Goal: Task Accomplishment & Management: Manage account settings

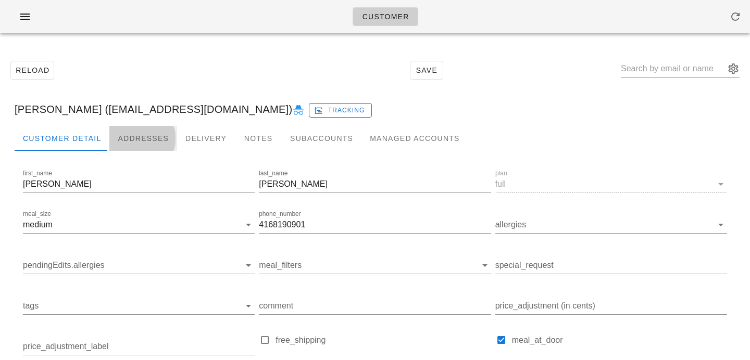
click at [142, 132] on div "Addresses" at bounding box center [143, 138] width 68 height 25
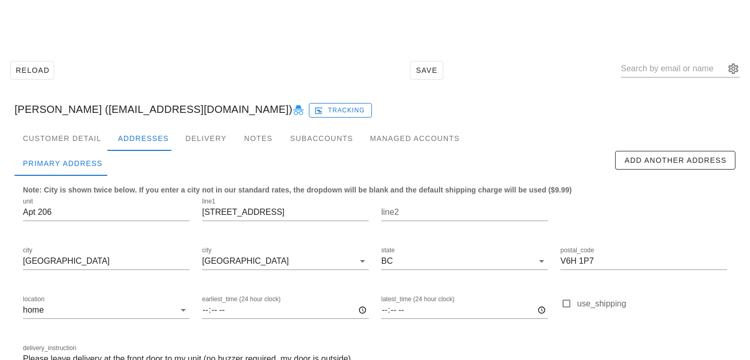
scroll to position [69, 0]
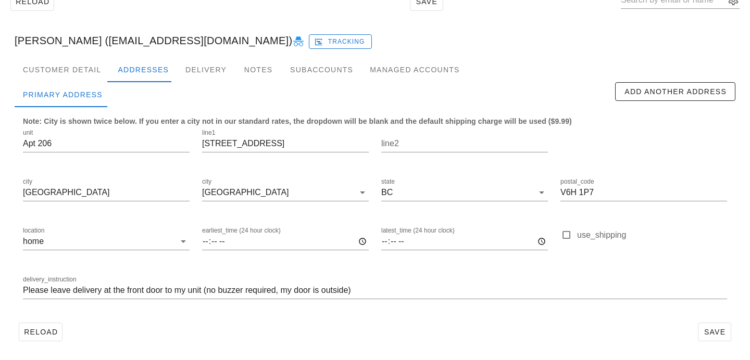
click at [0, 114] on div "Reload Save Kay Jorgensen (kjorgen10@gmail.com) Tracking Customer Detail Addres…" at bounding box center [375, 166] width 750 height 387
drag, startPoint x: 60, startPoint y: 147, endPoint x: 0, endPoint y: 133, distance: 62.0
click at [0, 134] on div "Reload Save Kay Jorgensen (kjorgen10@gmail.com) Tracking Customer Detail Addres…" at bounding box center [375, 166] width 750 height 387
click at [24, 294] on input "Please leave delivery at the front door to my unit (no buzzer required, my door…" at bounding box center [375, 290] width 704 height 17
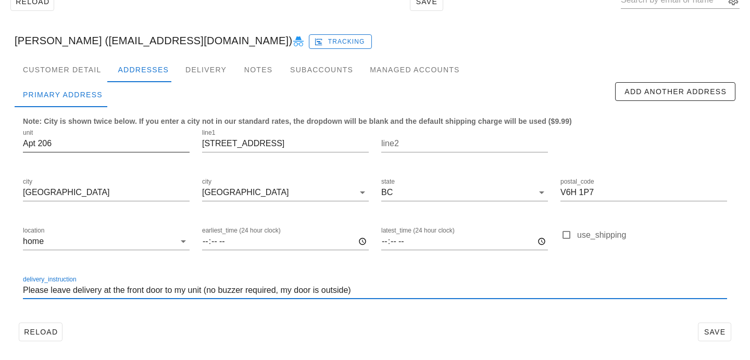
paste input "Apt 206"
type input "Apt 206. Please leave delivery at the front door to my unit (no buzzer required…"
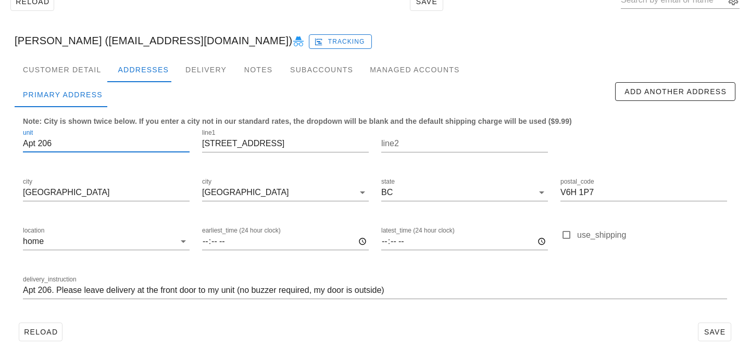
scroll to position [1, 0]
drag, startPoint x: 39, startPoint y: 144, endPoint x: 0, endPoint y: 144, distance: 38.5
click at [0, 144] on div "Reload Save Kay Jorgensen (kjorgen10@gmail.com) Tracking Customer Detail Addres…" at bounding box center [375, 166] width 750 height 387
type input "206"
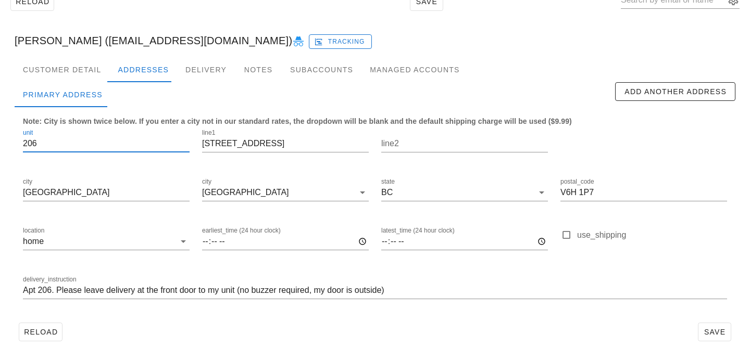
click at [474, 311] on div "delivery_instruction Apt 206. Please leave delivery at the front door to my uni…" at bounding box center [375, 292] width 716 height 49
click at [707, 331] on span "Save" at bounding box center [714, 332] width 24 height 8
drag, startPoint x: 286, startPoint y: 143, endPoint x: 147, endPoint y: 132, distance: 139.4
click at [147, 132] on div "unit 206 line1 1205 W 14th Ave line2 city Vancouver city Vancouver state BC pos…" at bounding box center [375, 219] width 716 height 196
click at [719, 328] on span "Save" at bounding box center [714, 332] width 24 height 8
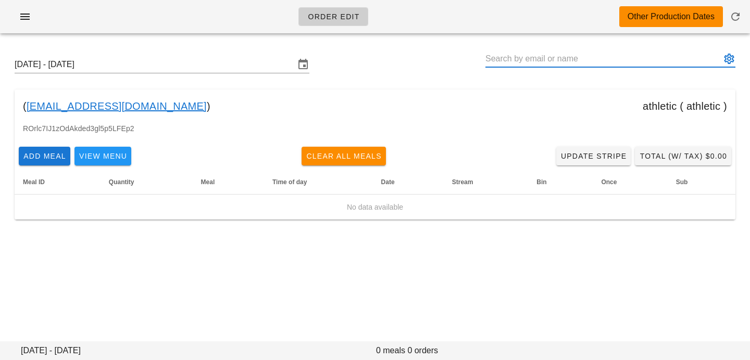
click at [632, 54] on input "text" at bounding box center [602, 59] width 235 height 17
paste input "[EMAIL_ADDRESS][DOMAIN_NAME]"
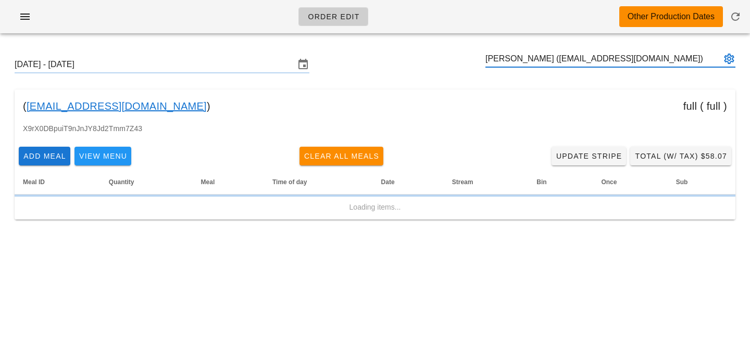
type input "[PERSON_NAME] ([EMAIL_ADDRESS][DOMAIN_NAME])"
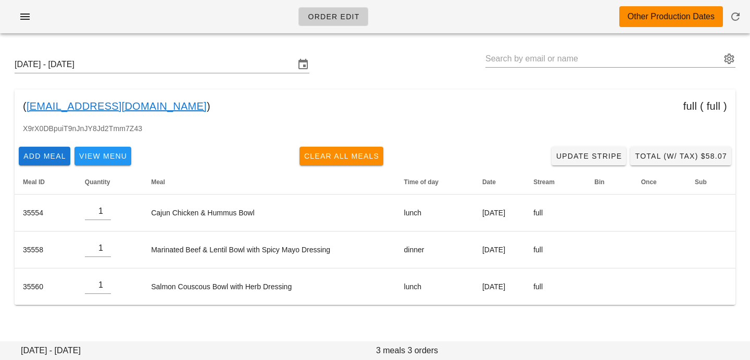
click at [432, 83] on div "Sunday September 28 - Saturday October 4 ( kjorgen10@gmail.com ) full ( full ) …" at bounding box center [375, 181] width 750 height 278
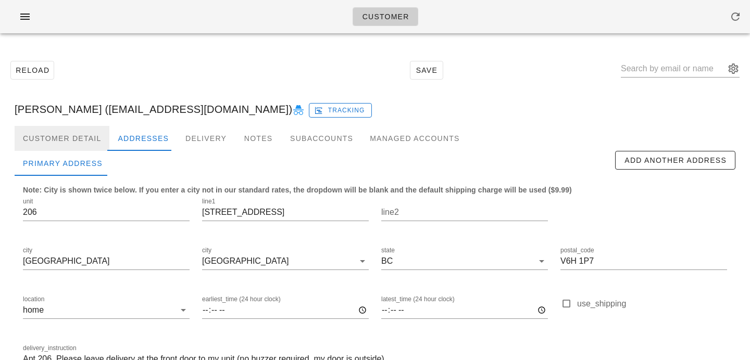
click at [77, 140] on div "Customer Detail" at bounding box center [62, 138] width 95 height 25
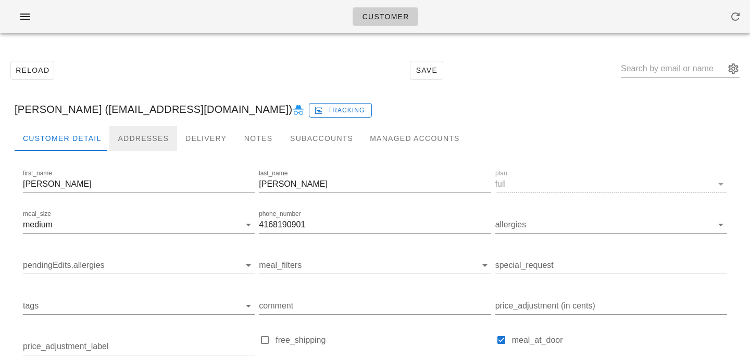
click at [130, 140] on div "Addresses" at bounding box center [143, 138] width 68 height 25
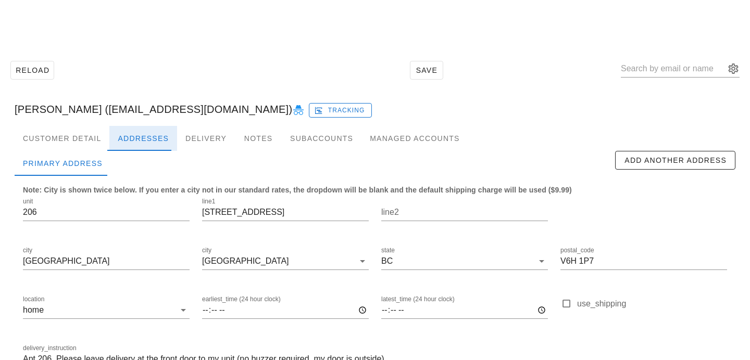
scroll to position [69, 0]
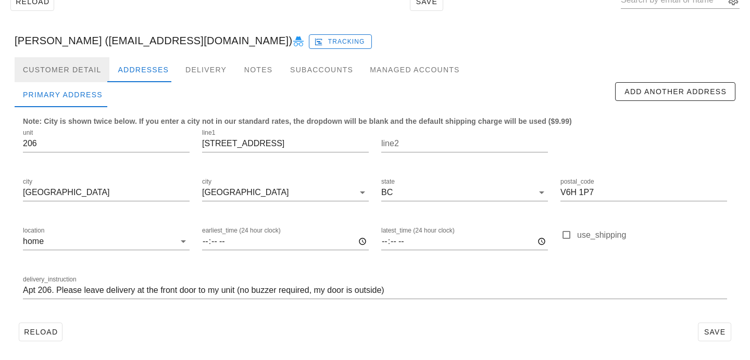
drag, startPoint x: 89, startPoint y: 71, endPoint x: 80, endPoint y: 77, distance: 11.3
click at [90, 71] on div "Customer Detail" at bounding box center [62, 69] width 95 height 25
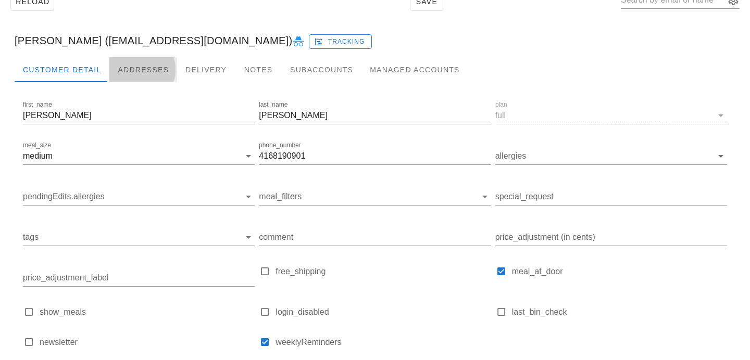
click at [142, 64] on div "Addresses" at bounding box center [143, 69] width 68 height 25
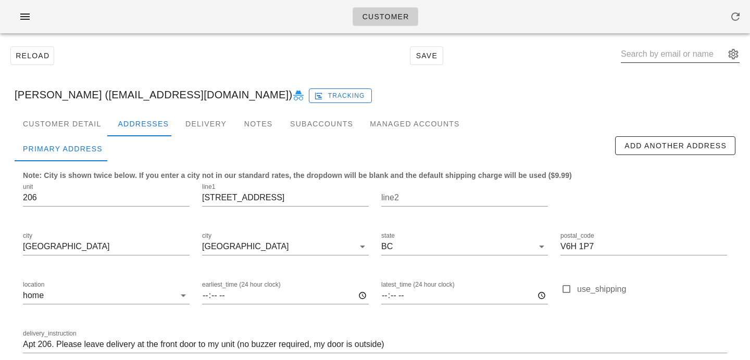
scroll to position [11, 0]
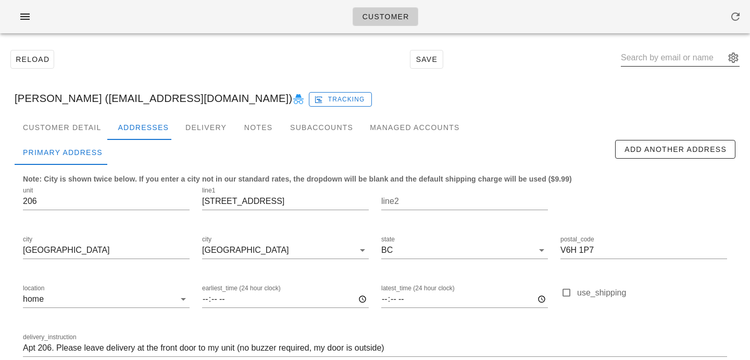
click at [660, 58] on input "text" at bounding box center [673, 57] width 104 height 17
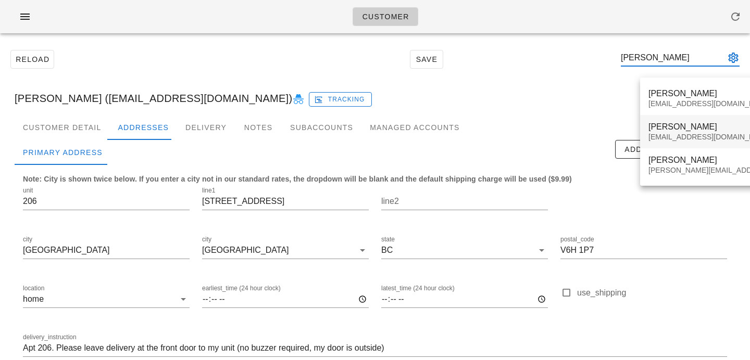
type input "gabriel s"
click at [702, 128] on div "Gabriel Schroeder" at bounding box center [739, 127] width 183 height 10
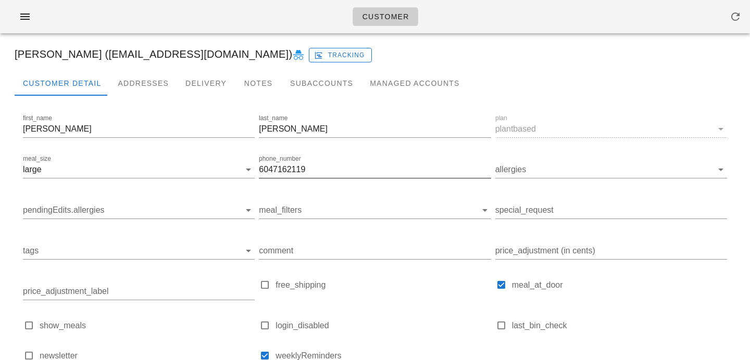
scroll to position [16, 0]
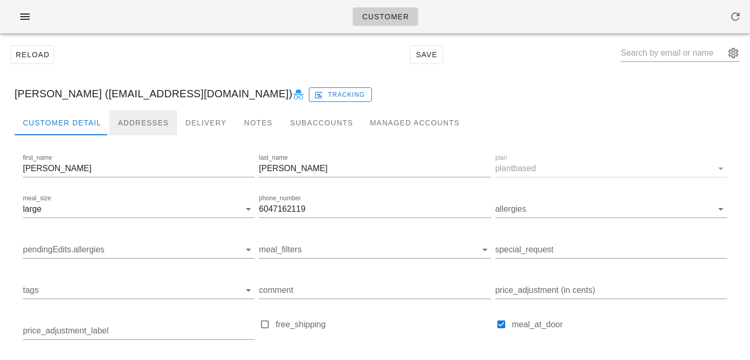
click at [140, 128] on div "Addresses" at bounding box center [143, 122] width 68 height 25
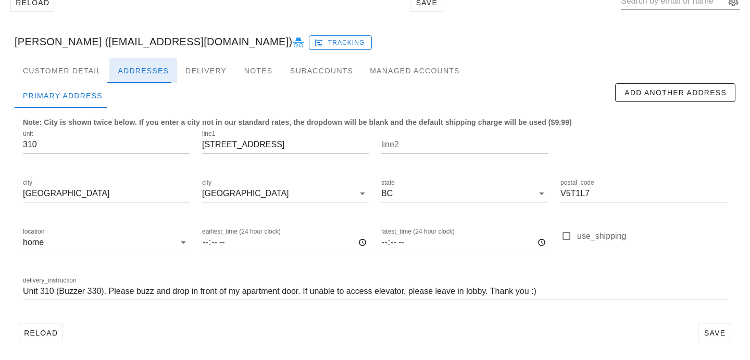
scroll to position [69, 0]
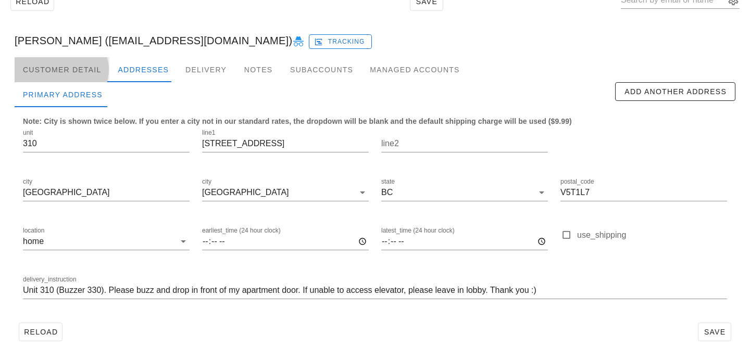
click at [79, 72] on div "Customer Detail" at bounding box center [62, 69] width 95 height 25
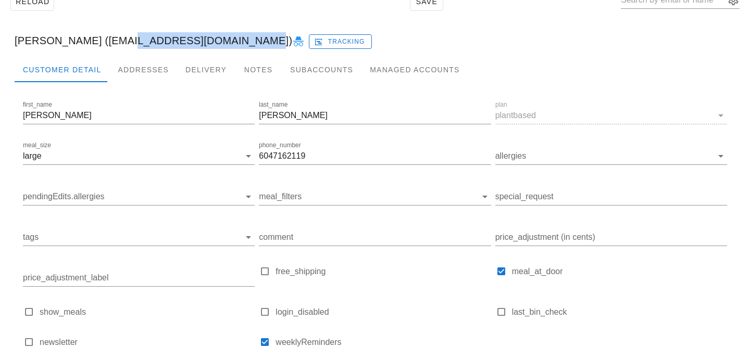
drag, startPoint x: 111, startPoint y: 40, endPoint x: 231, endPoint y: 37, distance: 120.3
click at [231, 37] on div "Gabriel Schroeder (gabrigamer09@gmail.com) Tracking" at bounding box center [374, 40] width 737 height 33
copy div "gabrigamer09@gmail.com"
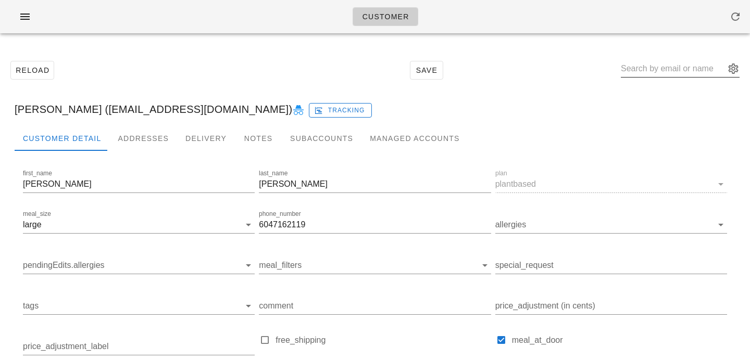
click at [660, 72] on input "text" at bounding box center [673, 68] width 104 height 17
paste input "Sadafsahand1367@gmail.com"
type input "Sadafsahand1367@gmail.com"
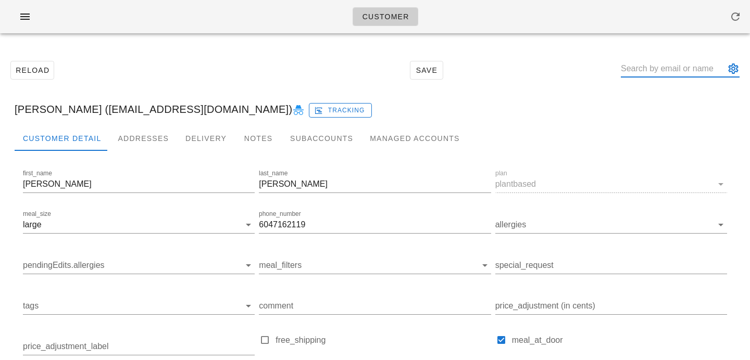
paste input "willmarahimi@gmail.com"
type input "willmarahimi@gmail.com"
paste input "willshudra101@gmail.com"
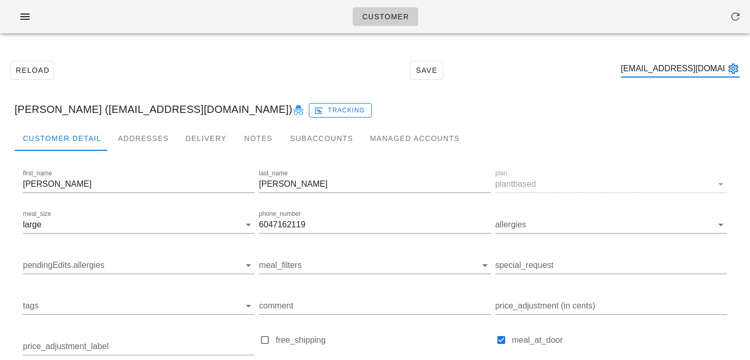
scroll to position [0, 11]
type input "willshudra101@gmail.com"
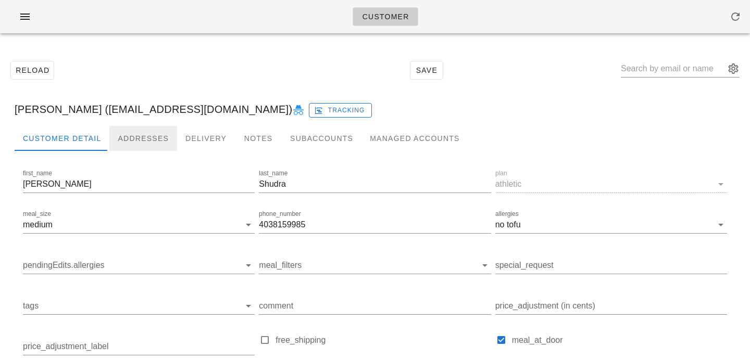
click at [139, 136] on div "Addresses" at bounding box center [143, 138] width 68 height 25
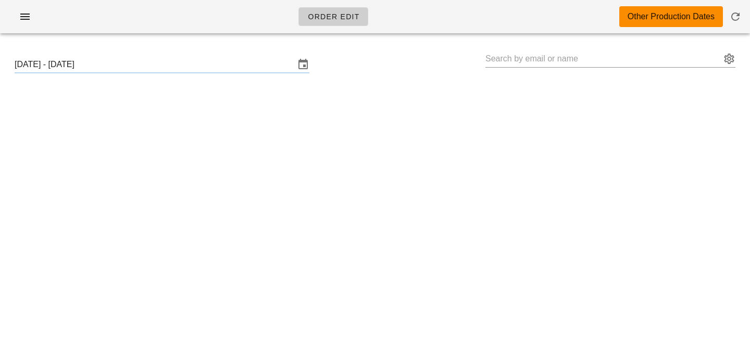
type input "[PERSON_NAME] ([EMAIL_ADDRESS][DOMAIN_NAME])"
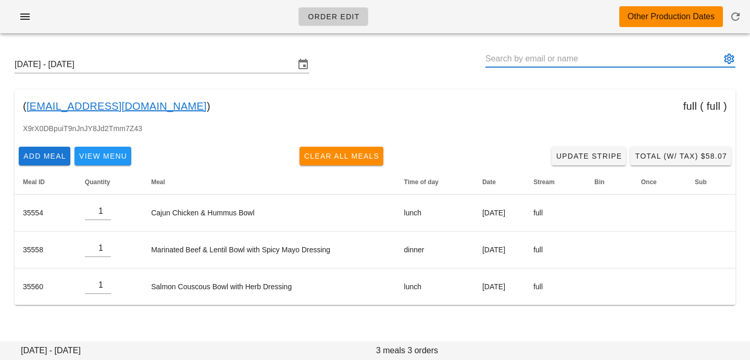
click at [540, 56] on input "text" at bounding box center [602, 59] width 235 height 17
type input "[PERSON_NAME] ([EMAIL_ADDRESS][DOMAIN_NAME])"
paste input "[EMAIL_ADDRESS][DOMAIN_NAME]"
type input "[EMAIL_ADDRESS][DOMAIN_NAME]"
paste input "[EMAIL_ADDRESS][DOMAIN_NAME]"
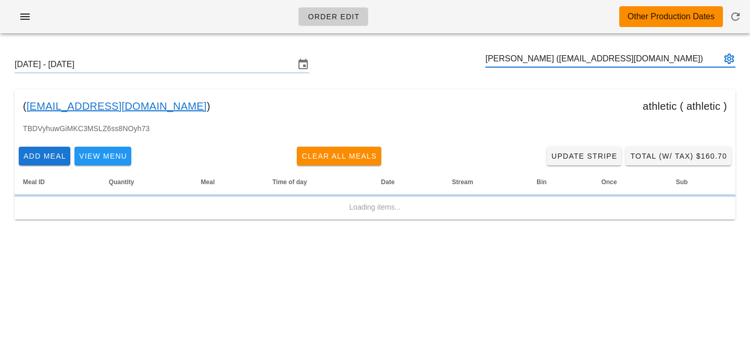
type input "[PERSON_NAME] ([EMAIL_ADDRESS][DOMAIN_NAME])"
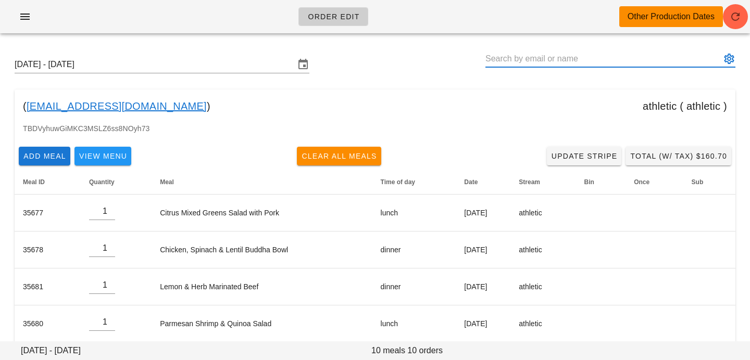
click at [648, 55] on input "text" at bounding box center [602, 59] width 235 height 17
paste input "[EMAIL_ADDRESS][DOMAIN_NAME]"
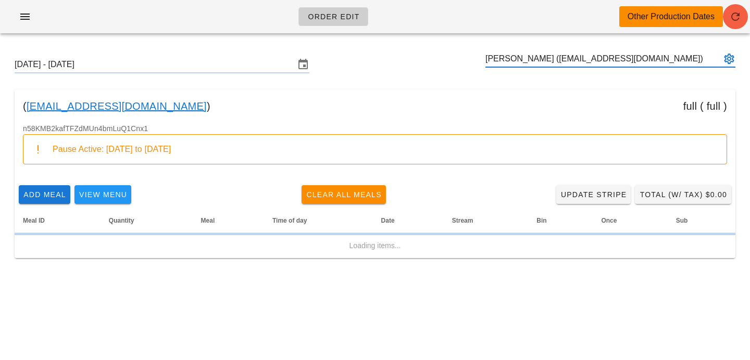
type input "[PERSON_NAME] ([EMAIL_ADDRESS][DOMAIN_NAME])"
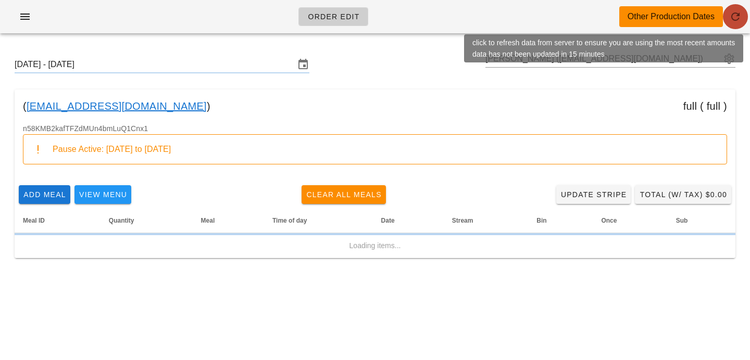
click at [742, 17] on span "button" at bounding box center [735, 16] width 25 height 12
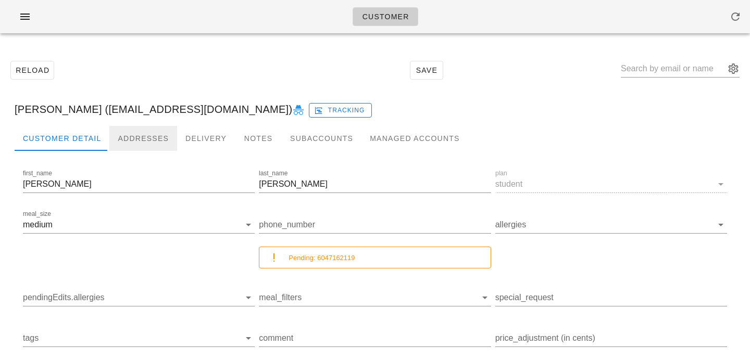
click at [124, 140] on div "Addresses" at bounding box center [143, 138] width 68 height 25
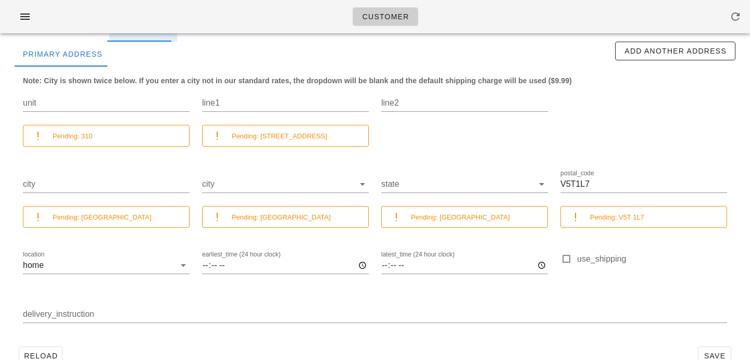
scroll to position [110, 0]
drag, startPoint x: 261, startPoint y: 136, endPoint x: 381, endPoint y: 132, distance: 120.3
click at [381, 132] on div "unit Pending: 310 line1 Pending: 711 East 6th Avenue line2 city Pending: Vancou…" at bounding box center [375, 210] width 716 height 260
click at [280, 144] on div "Pending: 711 East 6th Avenue" at bounding box center [285, 135] width 167 height 22
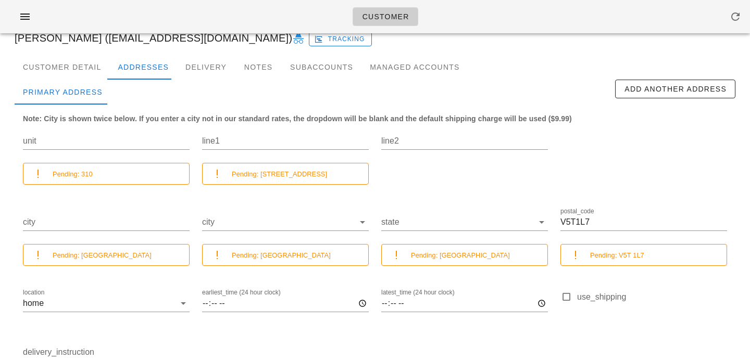
scroll to position [0, 0]
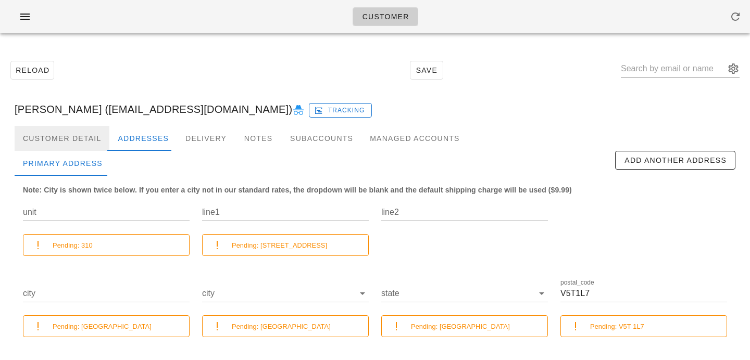
click at [58, 140] on div "Customer Detail" at bounding box center [62, 138] width 95 height 25
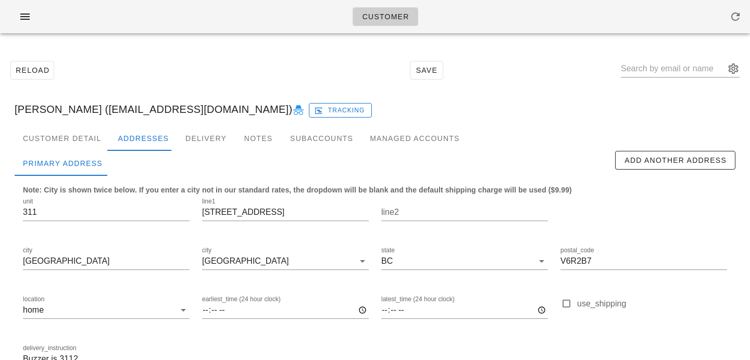
scroll to position [69, 0]
click at [79, 143] on div "Customer Detail" at bounding box center [62, 138] width 95 height 25
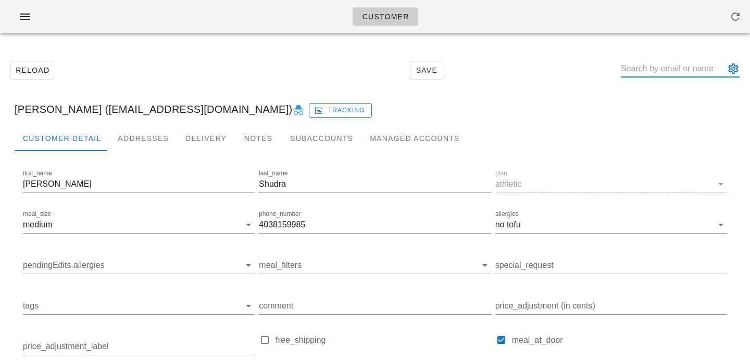
click at [655, 70] on input "text" at bounding box center [673, 68] width 104 height 17
paste input "mantingxu@gmail.com"
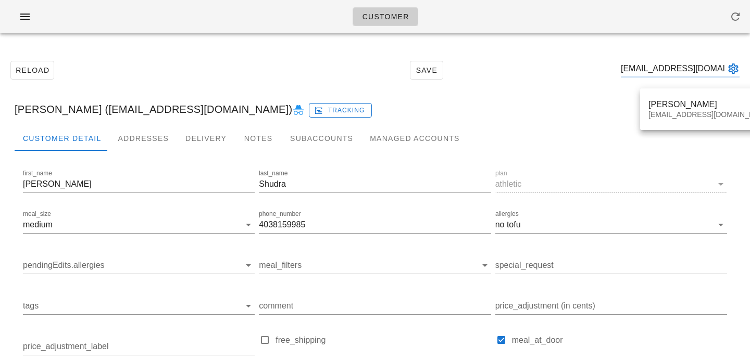
type input "mantingxu@gmail.com"
click at [662, 127] on div "Manting Xu mantingxu@gmail.com" at bounding box center [710, 110] width 140 height 42
click at [662, 121] on div "Manting Xu mantingxu@gmail.com" at bounding box center [709, 109] width 123 height 32
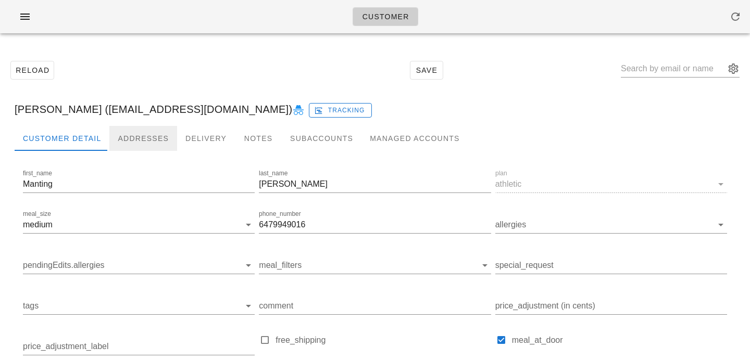
click at [139, 141] on div "Addresses" at bounding box center [143, 138] width 68 height 25
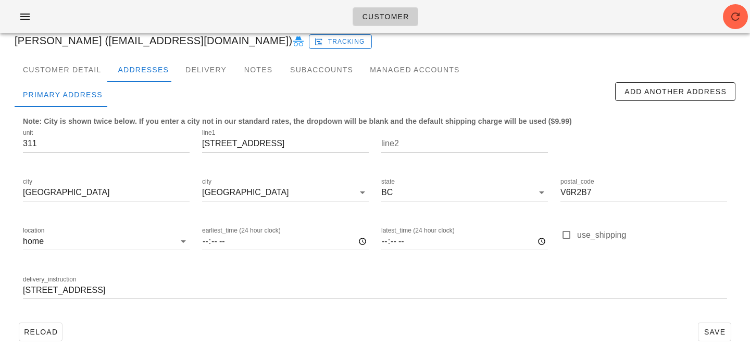
scroll to position [3, 0]
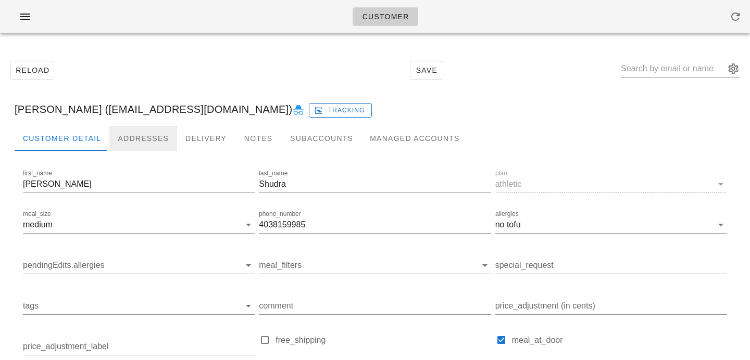
click at [140, 143] on div "Addresses" at bounding box center [143, 138] width 68 height 25
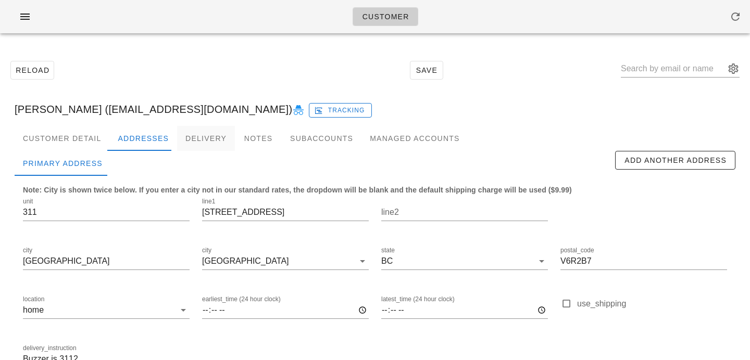
scroll to position [69, 0]
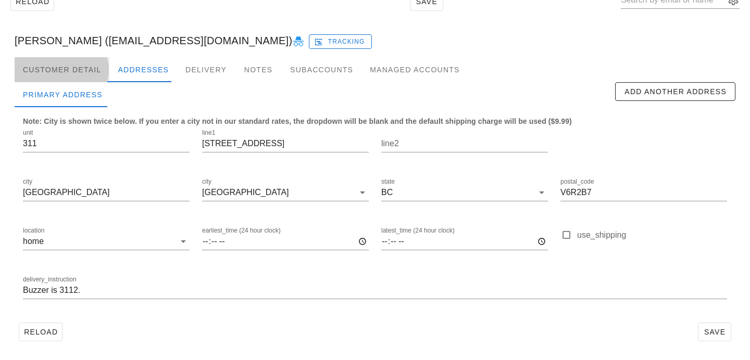
click at [89, 74] on div "Customer Detail" at bounding box center [62, 69] width 95 height 25
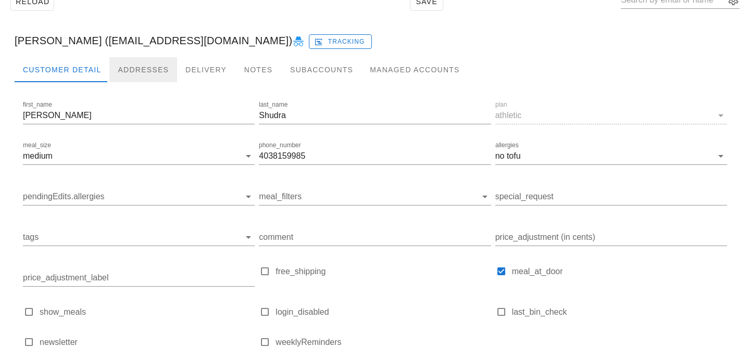
click at [123, 67] on div "Addresses" at bounding box center [143, 69] width 68 height 25
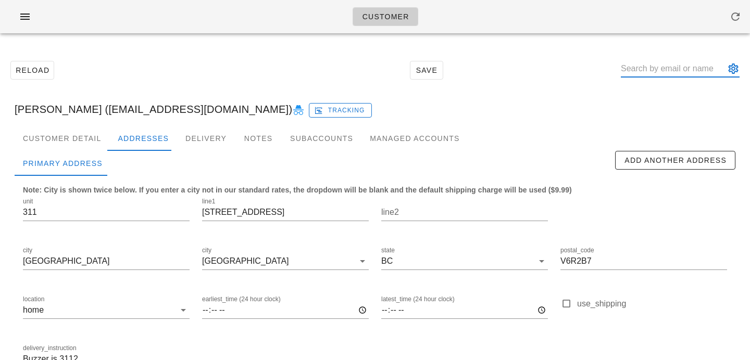
click at [697, 71] on input "text" at bounding box center [673, 68] width 104 height 17
paste input "ashleyt1125@gmail.com"
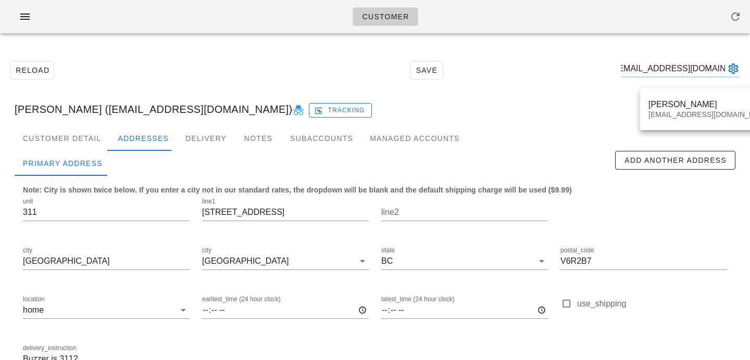
type input "ashleyt1125@gmail.com"
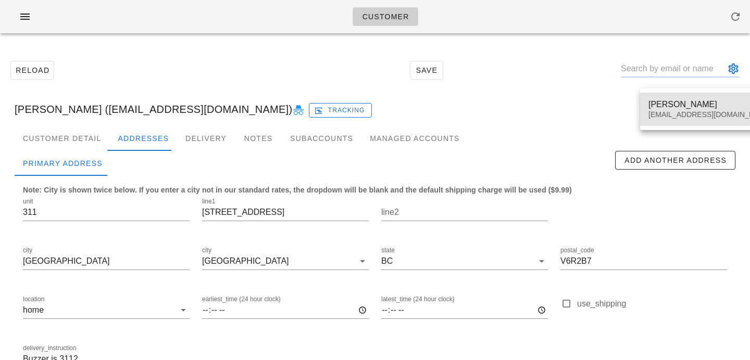
click at [687, 107] on div "Ashley Chong" at bounding box center [709, 104] width 123 height 10
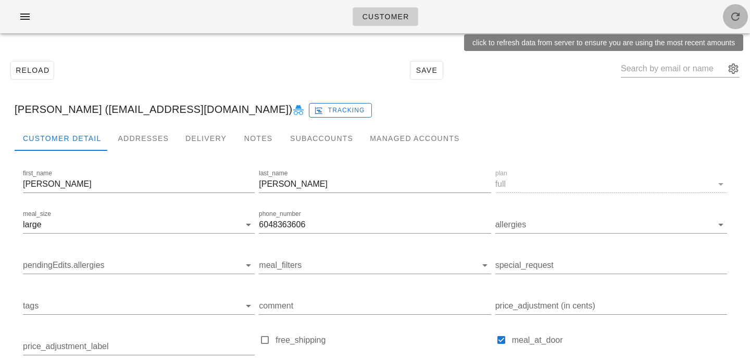
click at [740, 12] on icon "button" at bounding box center [735, 16] width 12 height 12
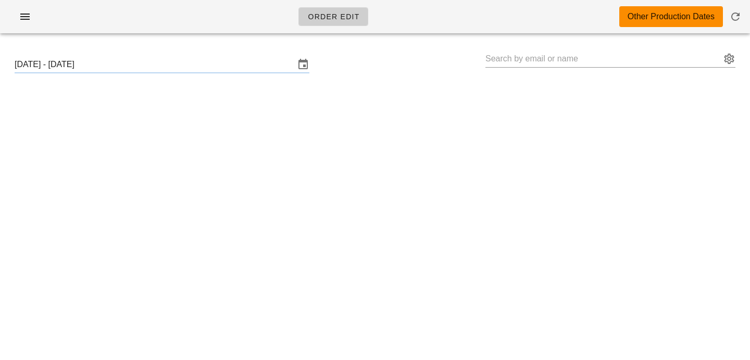
type input "[PERSON_NAME] ([EMAIL_ADDRESS][DOMAIN_NAME])"
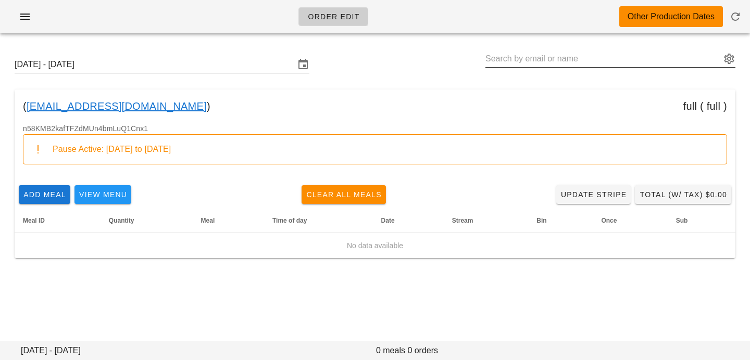
click at [618, 58] on input "text" at bounding box center [602, 59] width 235 height 17
paste input "cgomes.tamara@gmail.com"
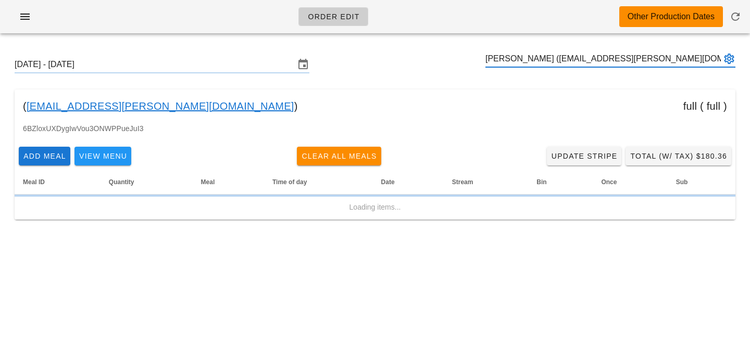
type input "[PERSON_NAME] ([EMAIL_ADDRESS][PERSON_NAME][DOMAIN_NAME])"
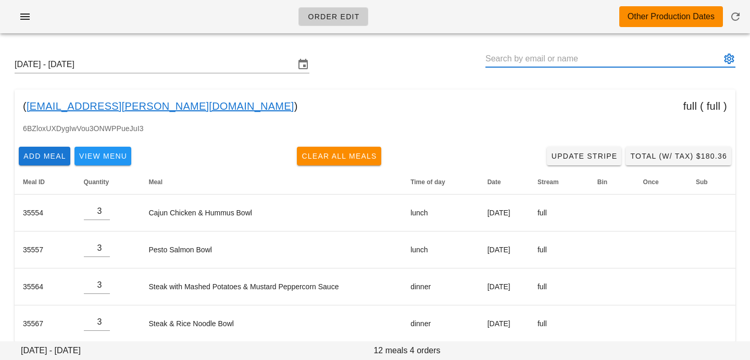
scroll to position [13, 0]
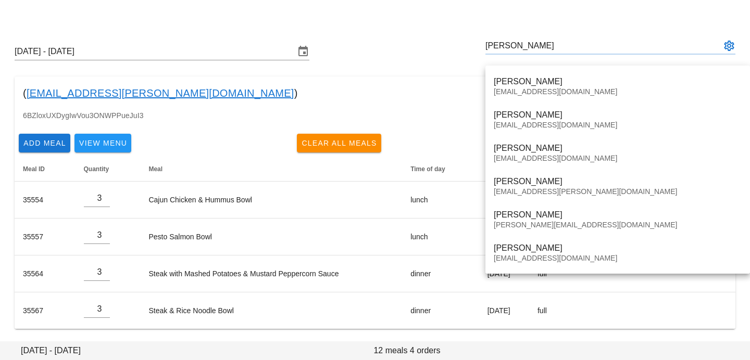
type input "[PERSON_NAME]"
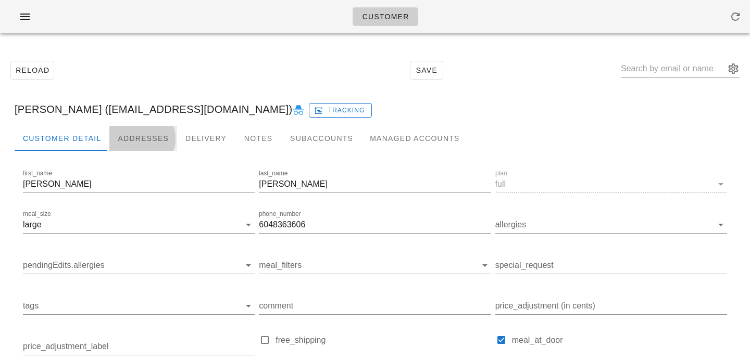
click at [147, 131] on div "Addresses" at bounding box center [143, 138] width 68 height 25
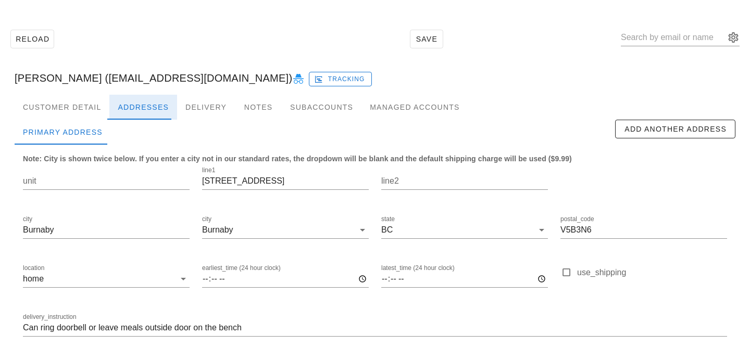
scroll to position [69, 0]
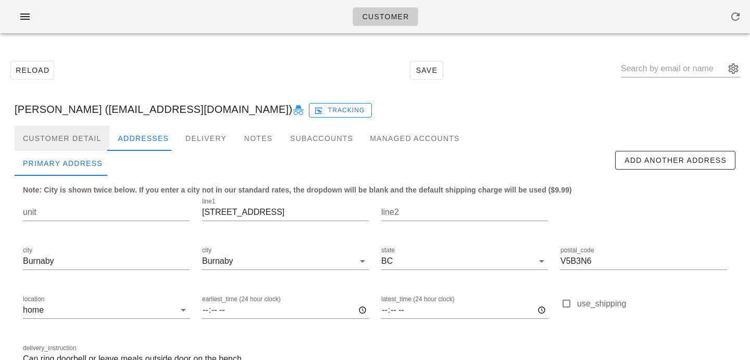
click at [74, 136] on div "Customer Detail" at bounding box center [62, 138] width 95 height 25
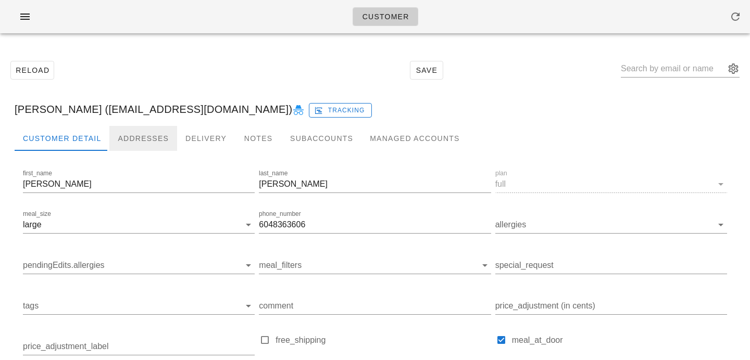
click at [167, 136] on div "Addresses" at bounding box center [143, 138] width 68 height 25
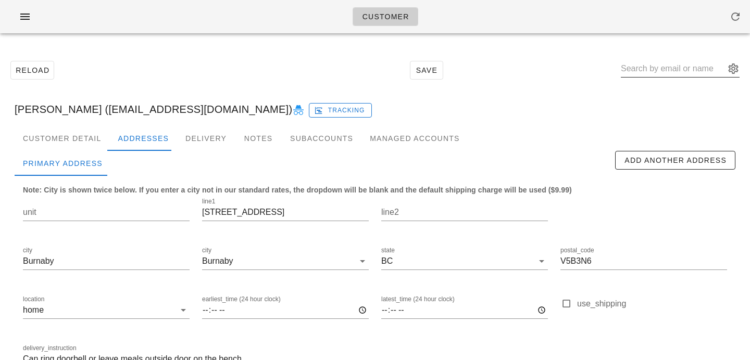
click at [665, 67] on input "text" at bounding box center [673, 68] width 104 height 17
paste input "cgomes.tamara@gmail.com"
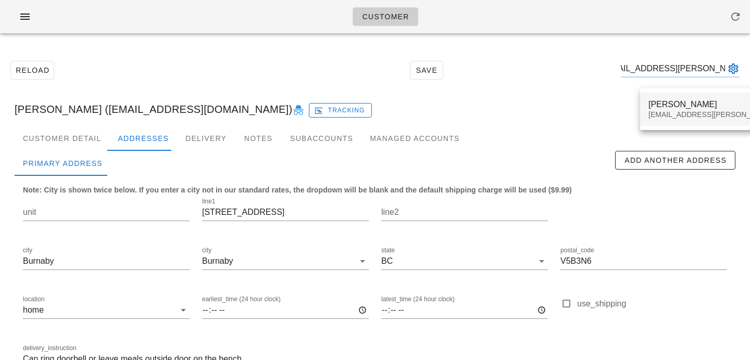
type input "cgomes.tamara@gmail.com"
click at [681, 118] on div "cgomes.tamara@gmail.com" at bounding box center [739, 114] width 183 height 9
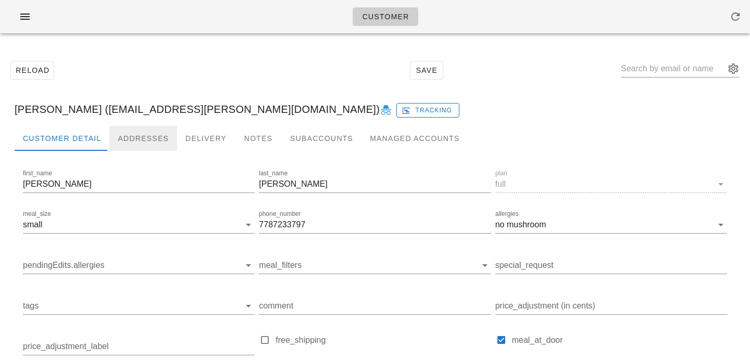
click at [138, 138] on div "Addresses" at bounding box center [143, 138] width 68 height 25
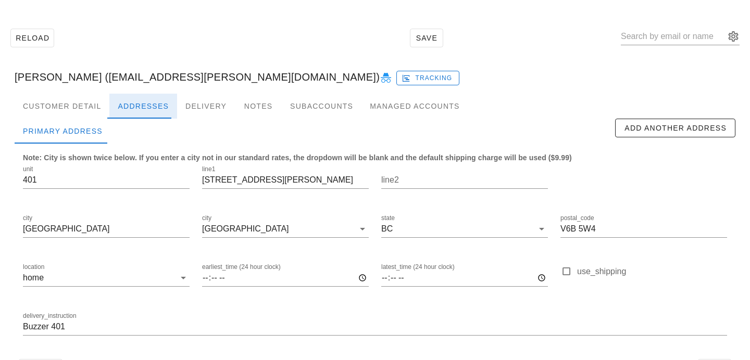
scroll to position [44, 0]
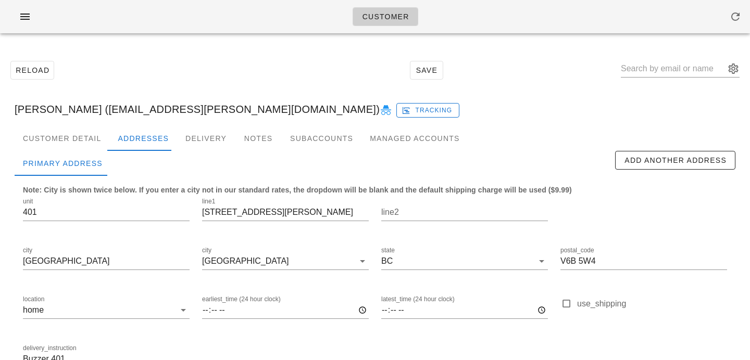
scroll to position [69, 0]
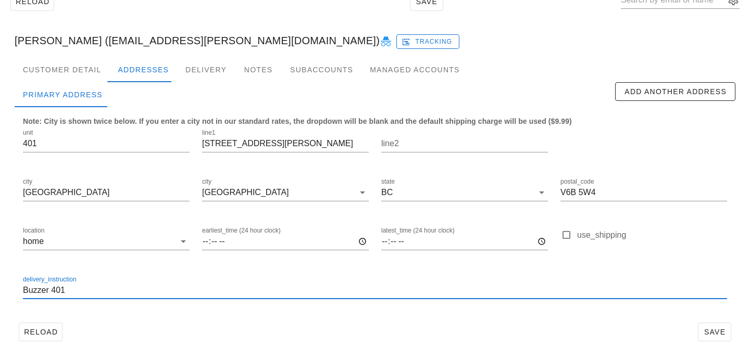
click at [23, 293] on input "Buzzer 401" at bounding box center [375, 290] width 704 height 17
type input "Unit 401. Buzzer 401"
click at [73, 80] on div "Customer Detail" at bounding box center [62, 69] width 95 height 25
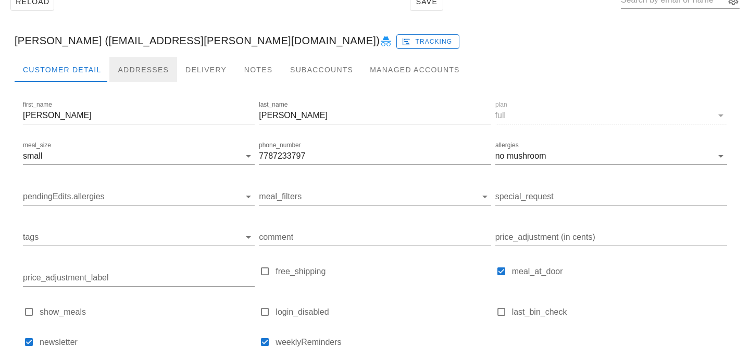
click at [146, 66] on div "Addresses" at bounding box center [143, 69] width 68 height 25
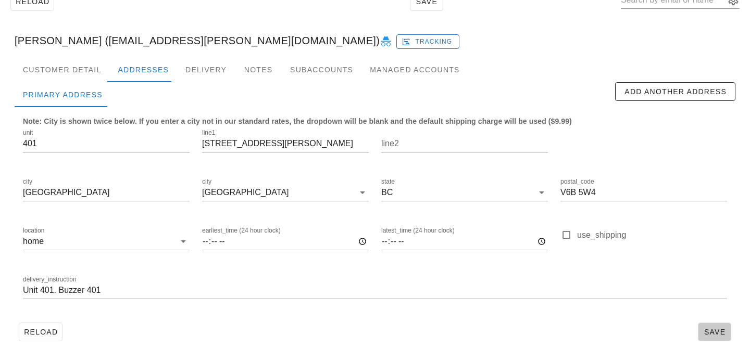
click at [721, 332] on span "Save" at bounding box center [714, 332] width 24 height 8
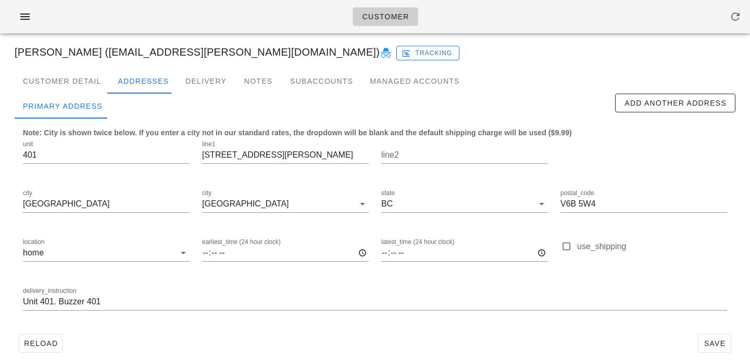
scroll to position [48, 0]
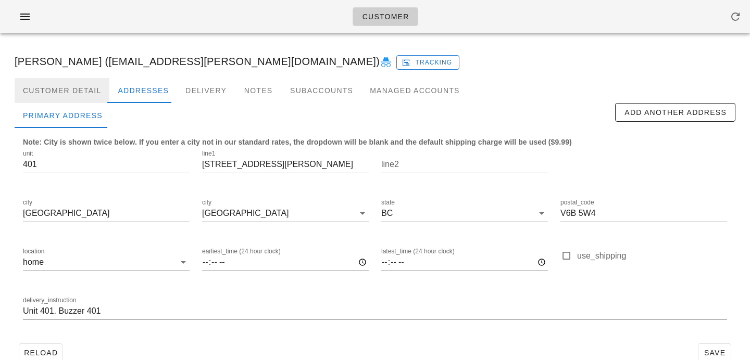
click at [59, 92] on div "Customer Detail" at bounding box center [62, 90] width 95 height 25
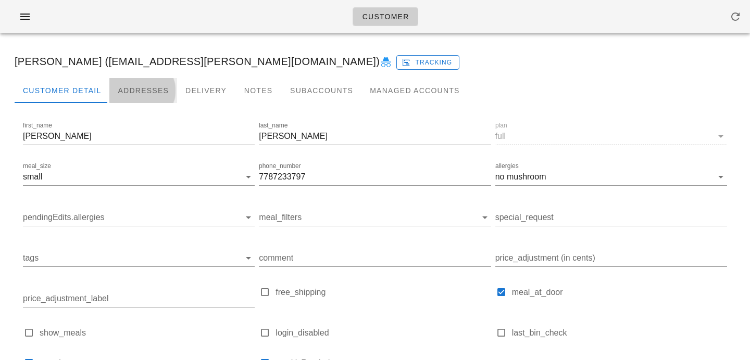
click at [163, 83] on div "Addresses" at bounding box center [143, 90] width 68 height 25
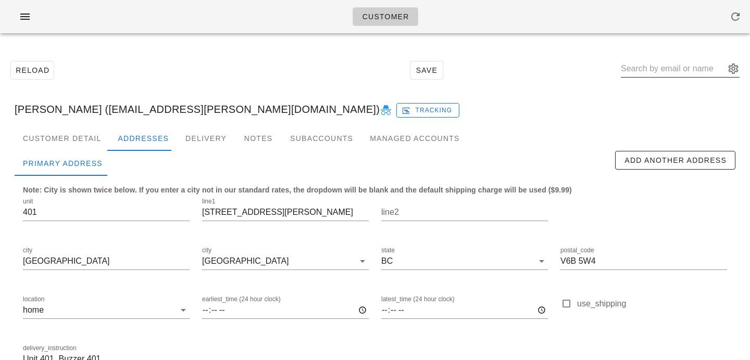
click at [649, 72] on input "text" at bounding box center [673, 68] width 104 height 17
paste input "Bradwardner19@hotmail.co"
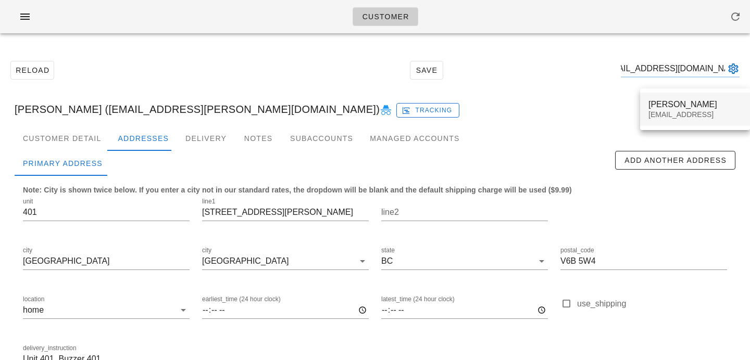
type input "Bradwardner19@hotmail.co"
click at [663, 116] on div "Bradwardner19@hotmail.col" at bounding box center [694, 114] width 93 height 9
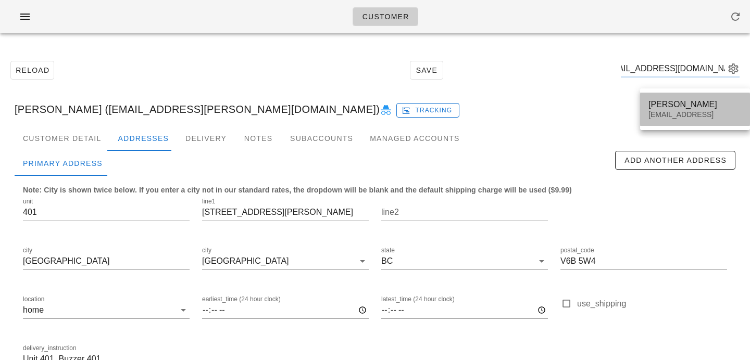
scroll to position [0, 0]
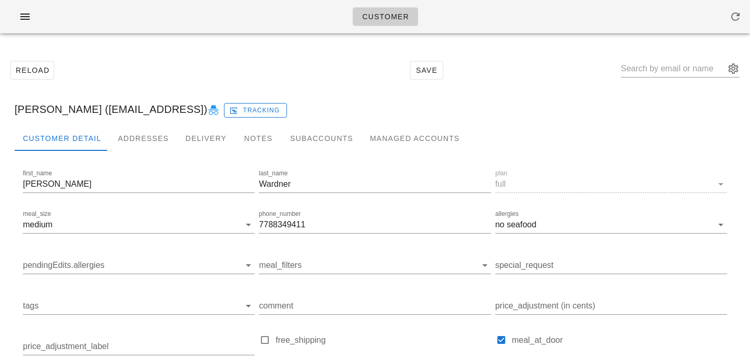
drag, startPoint x: 90, startPoint y: 109, endPoint x: 223, endPoint y: 115, distance: 133.9
click at [223, 115] on div "Brad Wardner (Bradwardner19@hotmail.col) Tracking" at bounding box center [374, 109] width 737 height 33
copy div "Bradwardner19@hotmail.col"
click at [125, 135] on div "Addresses" at bounding box center [143, 138] width 68 height 25
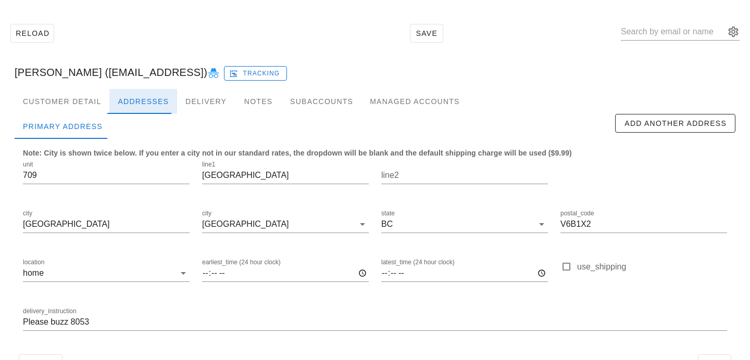
scroll to position [69, 0]
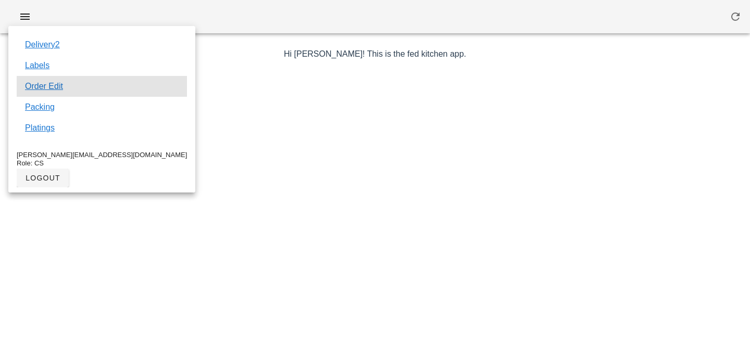
click at [52, 93] on div "Order Edit" at bounding box center [102, 86] width 170 height 21
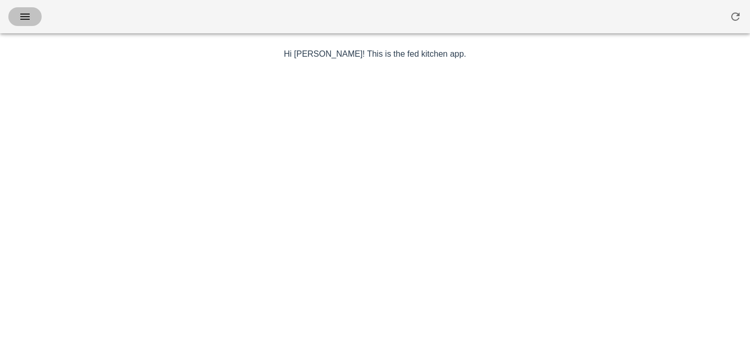
click at [29, 21] on icon "button" at bounding box center [25, 16] width 12 height 12
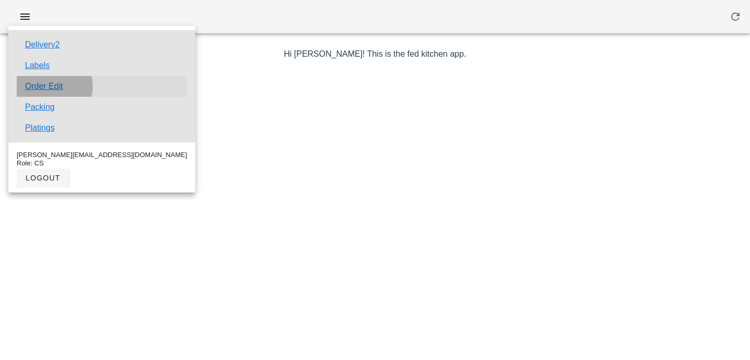
click at [58, 86] on link "Order Edit" at bounding box center [44, 86] width 38 height 12
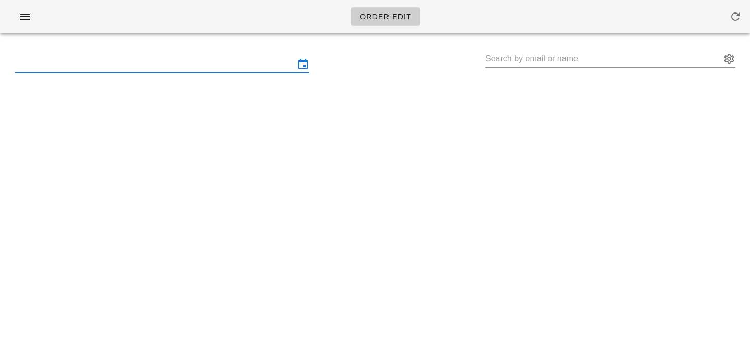
click at [94, 61] on input "text" at bounding box center [155, 64] width 280 height 17
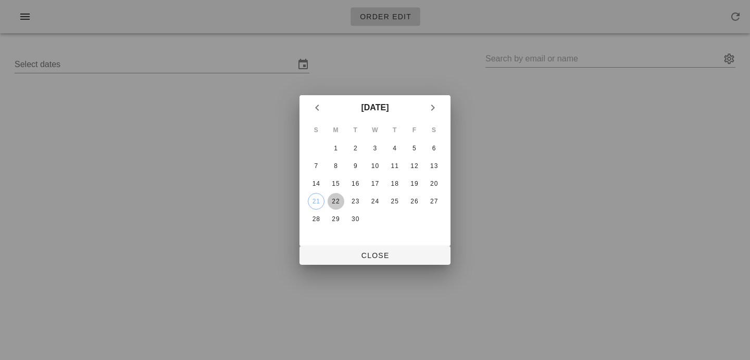
click at [338, 202] on div "22" at bounding box center [336, 201] width 17 height 7
click at [344, 259] on span "Close" at bounding box center [375, 255] width 134 height 8
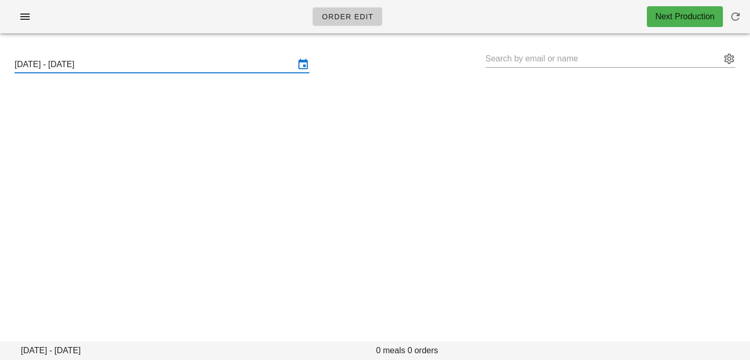
click at [266, 67] on input "Sunday September 21 - Saturday September 27" at bounding box center [155, 64] width 280 height 17
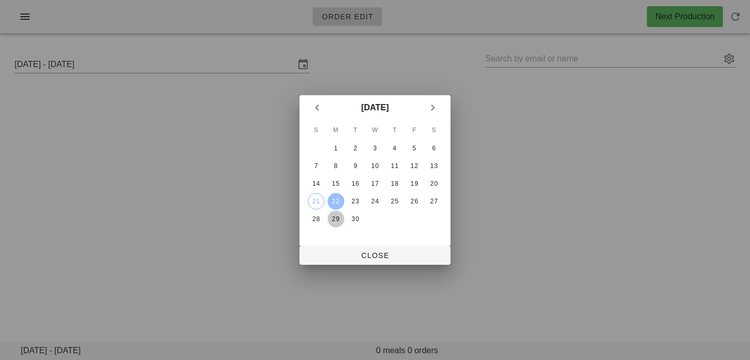
click at [335, 220] on div "29" at bounding box center [336, 219] width 17 height 7
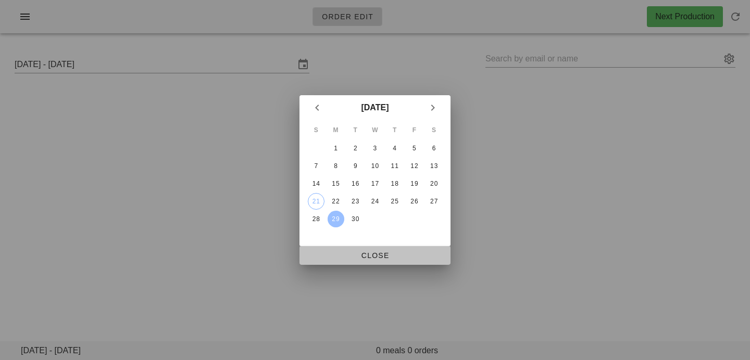
click at [347, 260] on span "Close" at bounding box center [375, 255] width 134 height 8
type input "Sunday September 28 - Saturday October 4"
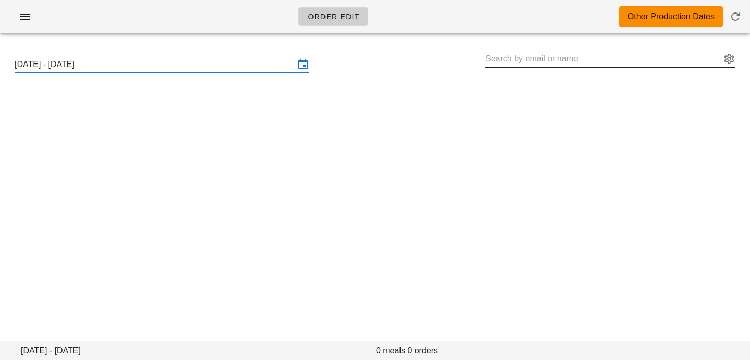
click at [527, 60] on input "text" at bounding box center [602, 59] width 235 height 17
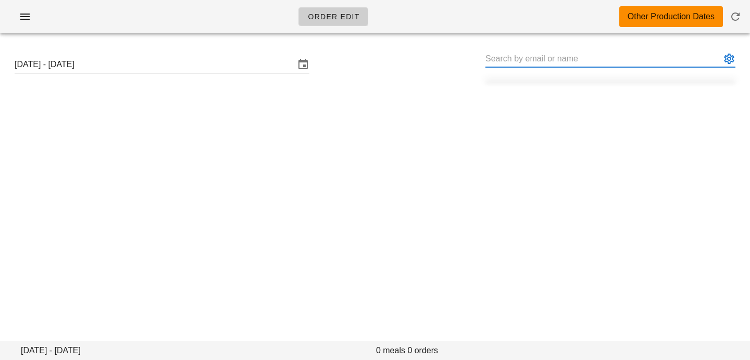
paste input "Please note that since you’re currently ordering the Small meal size, you’re we…"
type input "Please note that since you’re currently ordering the Small meal size, you’re we…"
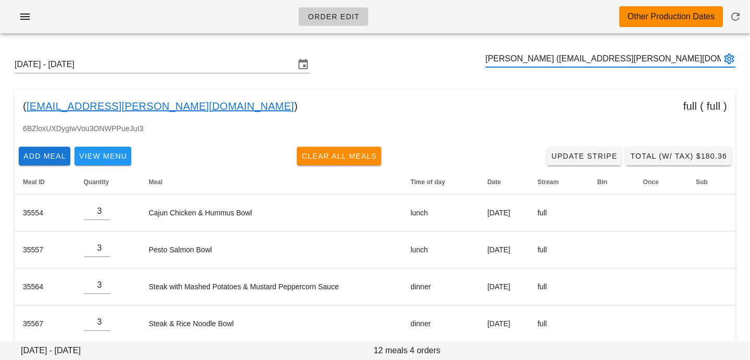
type input "Tamara Gomes (cgomes.tamara@gmail.com)"
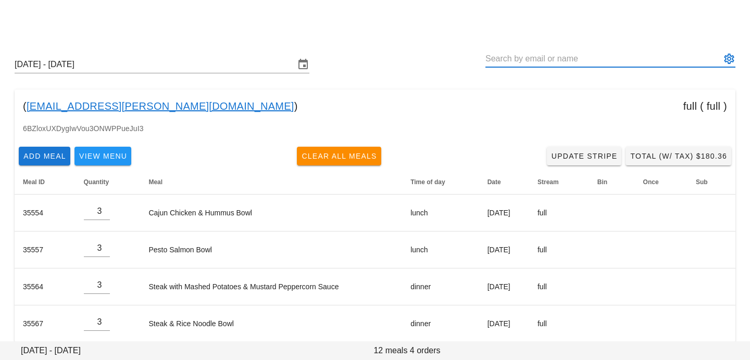
scroll to position [13, 0]
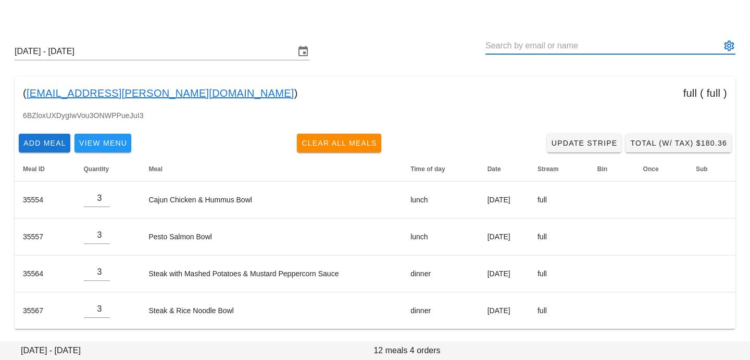
paste input "Bradwardner19@hotmail.com"
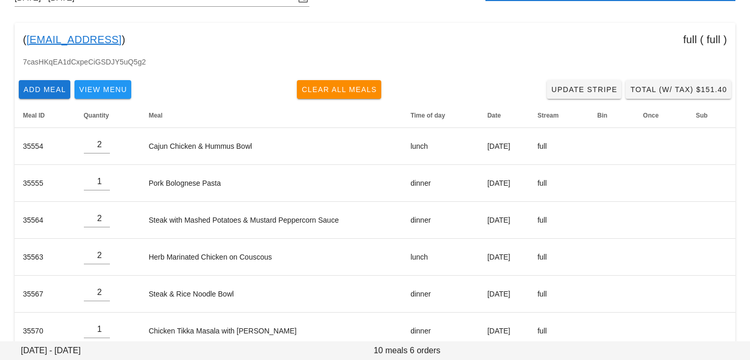
scroll to position [87, 0]
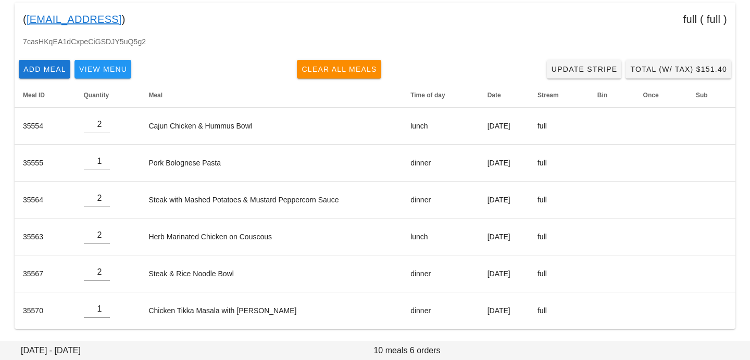
type input "[PERSON_NAME] ([EMAIL_ADDRESS])"
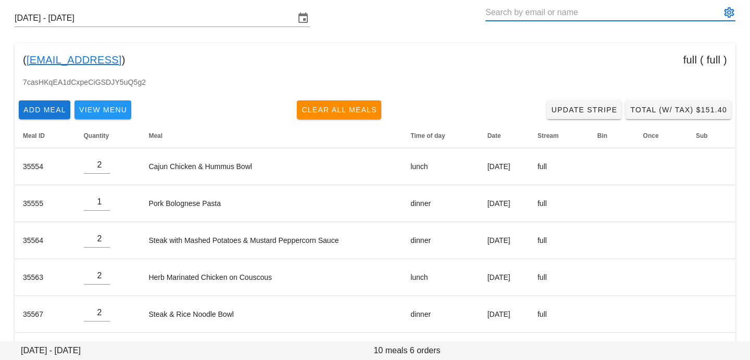
scroll to position [0, 0]
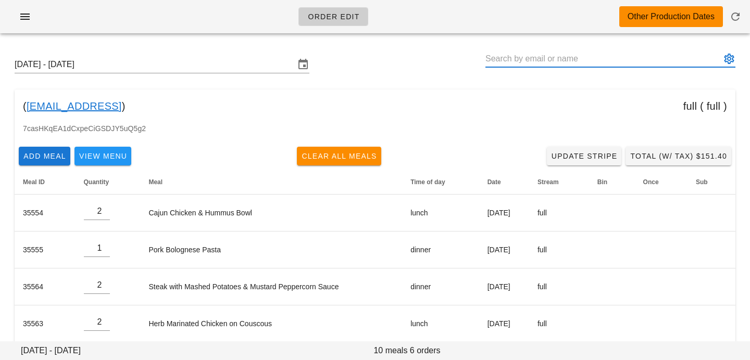
paste input "[EMAIL_ADDRESS][DOMAIN_NAME]"
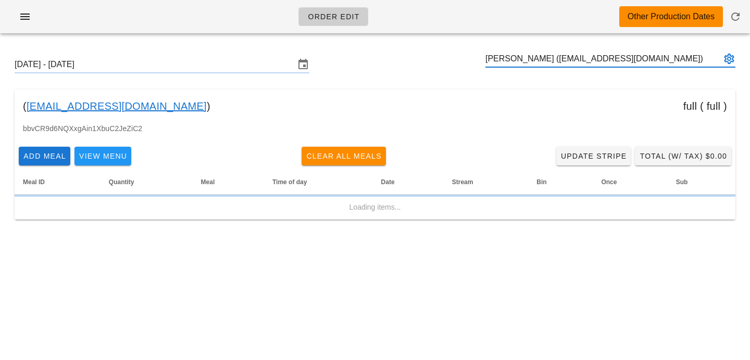
type input "Nathan Chisholm (nachisho@ualberta.ca)"
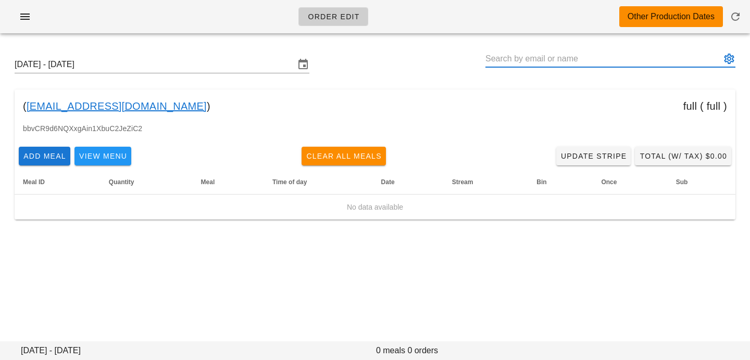
paste input "nachisho@ualberta.ca"
type input "Nathan Chisholm (nachisho@ualberta.ca)"
paste input "roneel.prasad08@gmail.com"
type input "Roneel Prasad (roneel.prasad08@gmail.com)"
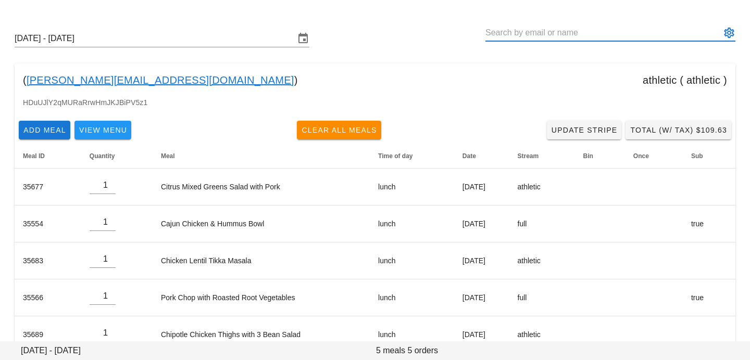
scroll to position [50, 0]
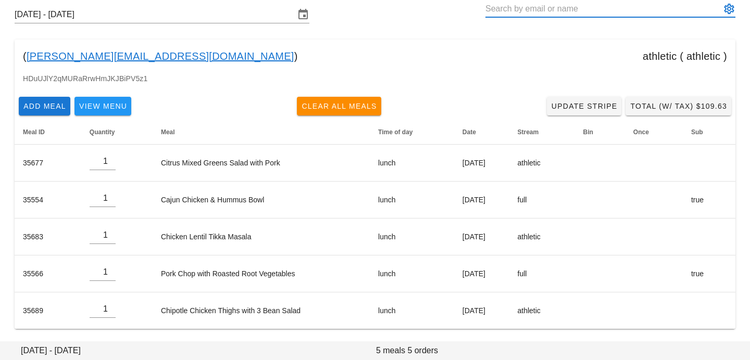
click at [592, 11] on input "text" at bounding box center [602, 9] width 235 height 17
paste input "jeanyoon10@gmail.com"
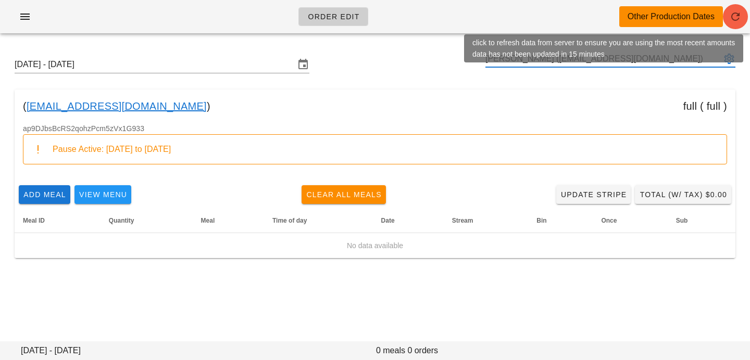
type input "Jean Yoon (jeanyoon10@gmail.com)"
click at [737, 22] on button "button" at bounding box center [735, 16] width 25 height 25
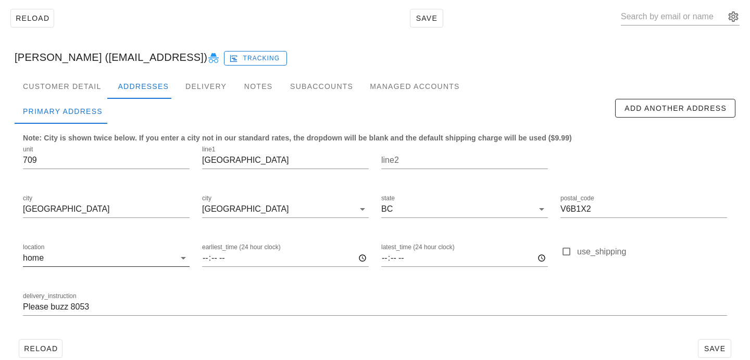
scroll to position [69, 0]
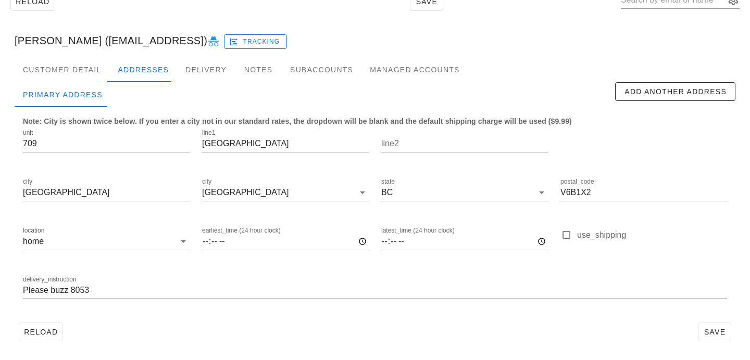
click at [23, 292] on input "Please buzz 8053" at bounding box center [375, 290] width 704 height 17
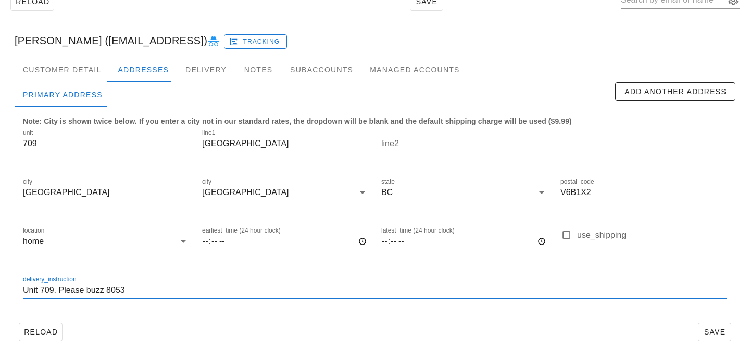
type input "Unit 709. Please buzz 8053"
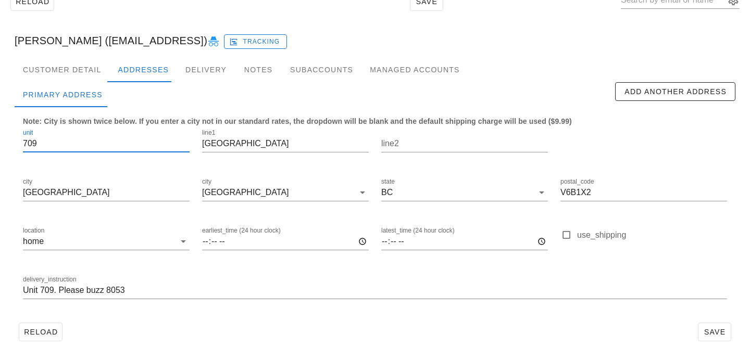
scroll to position [1, 0]
drag, startPoint x: 44, startPoint y: 145, endPoint x: 0, endPoint y: 143, distance: 43.8
click at [0, 143] on div "Reload Save [PERSON_NAME] ([EMAIL_ADDRESS]) Tracking Customer Detail Addresses …" at bounding box center [375, 166] width 750 height 387
click at [723, 333] on span "Save" at bounding box center [714, 332] width 24 height 8
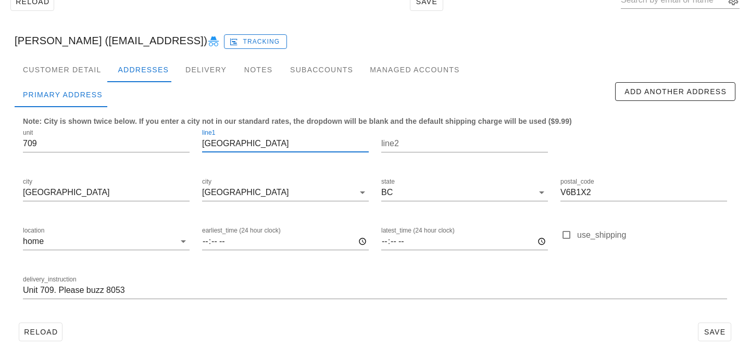
drag, startPoint x: 281, startPoint y: 143, endPoint x: 204, endPoint y: 124, distance: 79.3
click at [205, 125] on div "line1 [GEOGRAPHIC_DATA]" at bounding box center [285, 145] width 179 height 49
click at [283, 152] on div "line1 [GEOGRAPHIC_DATA]" at bounding box center [285, 143] width 167 height 17
drag, startPoint x: 285, startPoint y: 147, endPoint x: 187, endPoint y: 113, distance: 104.1
click at [187, 113] on div "Note: City is shown twice below. If you enter a city not in our standard rates,…" at bounding box center [375, 212] width 721 height 211
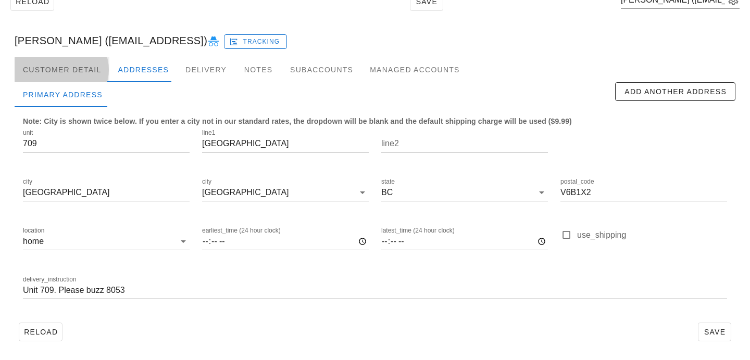
click at [88, 70] on div "Customer Detail" at bounding box center [62, 69] width 95 height 25
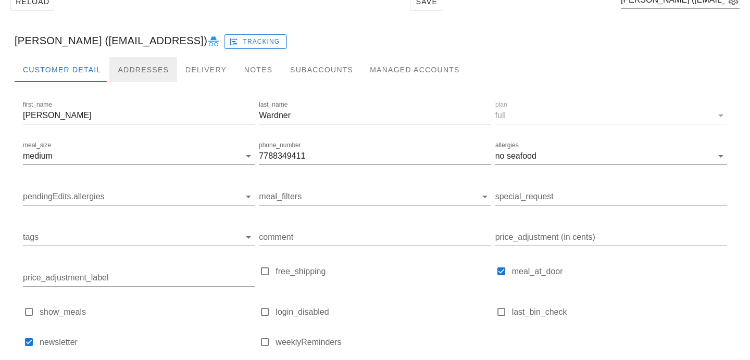
click at [139, 71] on div "Addresses" at bounding box center [143, 69] width 68 height 25
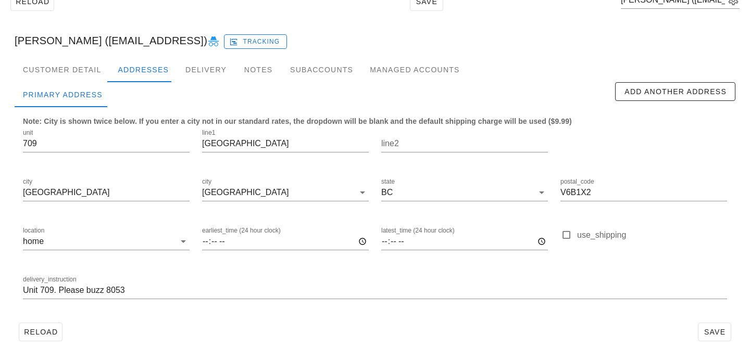
drag, startPoint x: 89, startPoint y: 40, endPoint x: 224, endPoint y: 36, distance: 135.4
click at [224, 36] on div "Brad Wardner (Bradwardner19@hotmail.col) Tracking" at bounding box center [374, 40] width 737 height 33
copy div "Bradwardner19@hotmail.col"
click at [51, 66] on div "Customer Detail" at bounding box center [62, 69] width 95 height 25
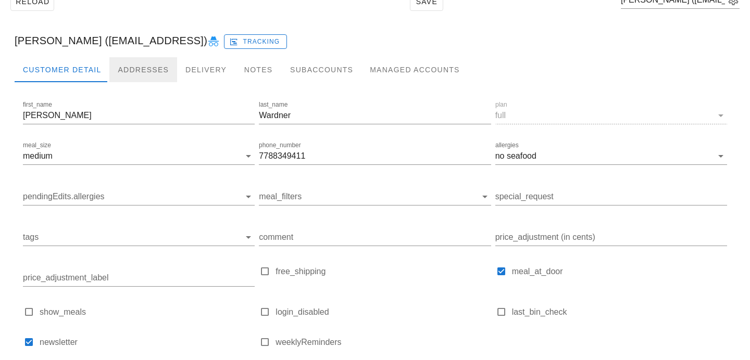
click at [129, 63] on div "Addresses" at bounding box center [143, 69] width 68 height 25
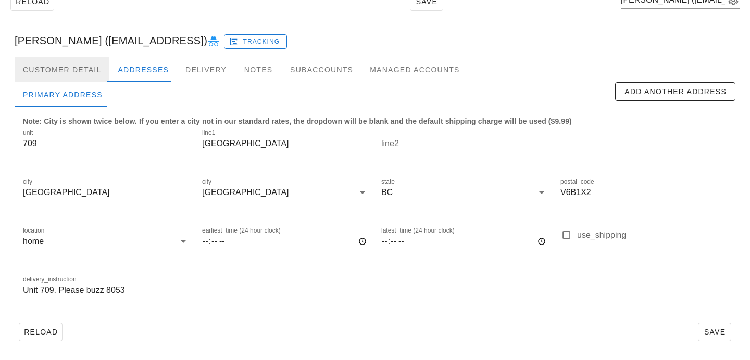
click at [60, 69] on div "Customer Detail" at bounding box center [62, 69] width 95 height 25
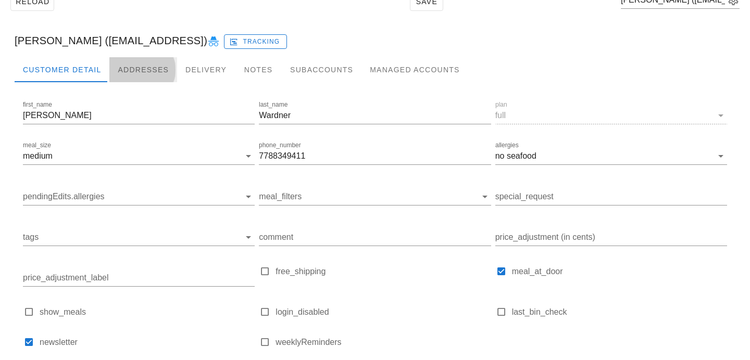
click at [155, 81] on div "Addresses" at bounding box center [143, 69] width 68 height 25
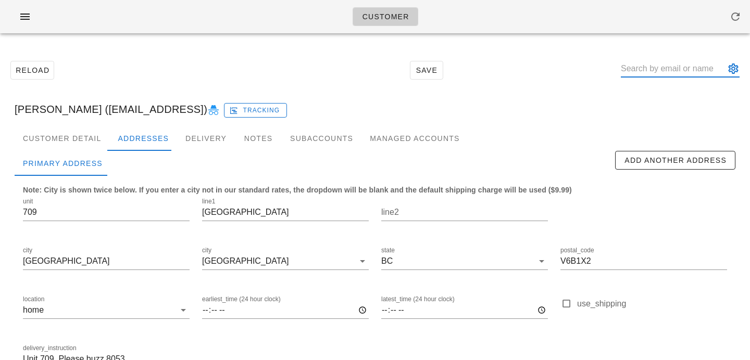
click at [648, 69] on input "text" at bounding box center [673, 68] width 104 height 17
paste input "nachisho@ualberta.ca"
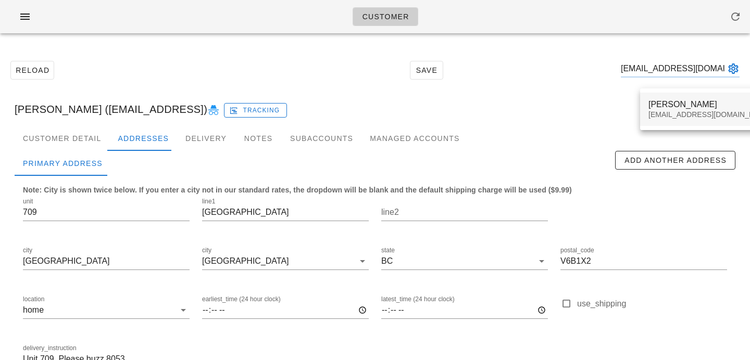
type input "nachisho@ualberta.ca"
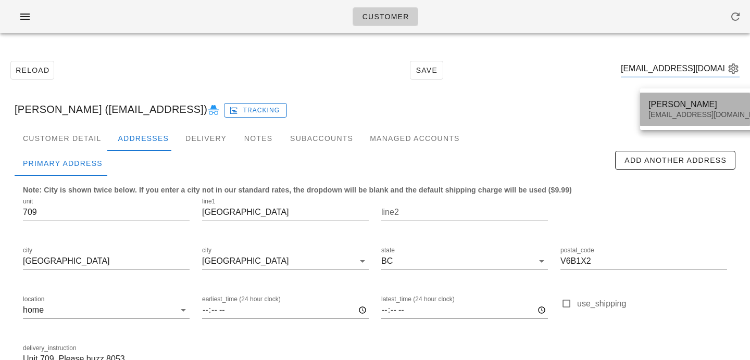
click at [665, 102] on div "Nathan Chisholm" at bounding box center [709, 104] width 123 height 10
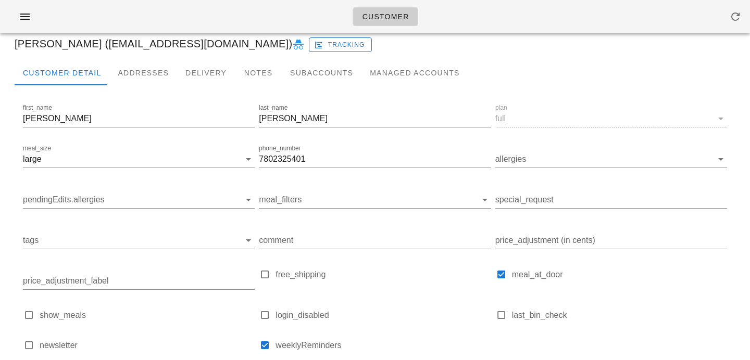
scroll to position [144, 0]
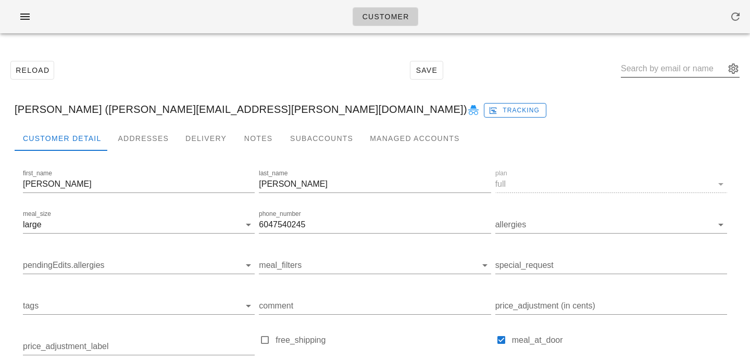
click at [648, 82] on div at bounding box center [680, 84] width 119 height 7
click at [648, 69] on input "text" at bounding box center [673, 68] width 104 height 17
type input "Alec Tate (alec.tate@gmail.com)"
click at [156, 133] on div "Addresses" at bounding box center [143, 138] width 68 height 25
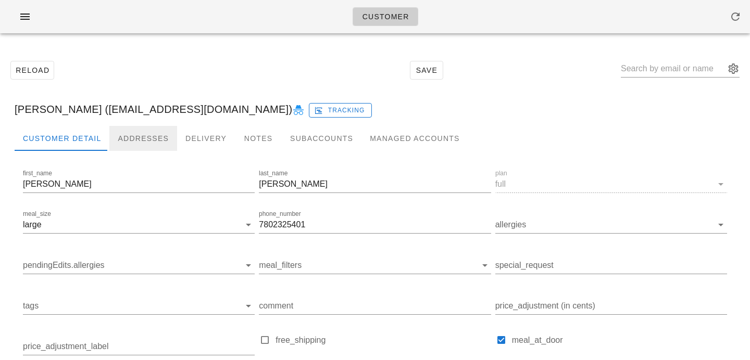
click at [137, 142] on div "Addresses" at bounding box center [143, 138] width 68 height 25
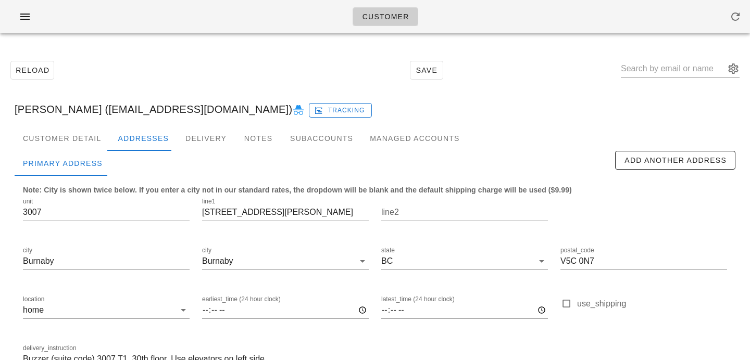
scroll to position [69, 0]
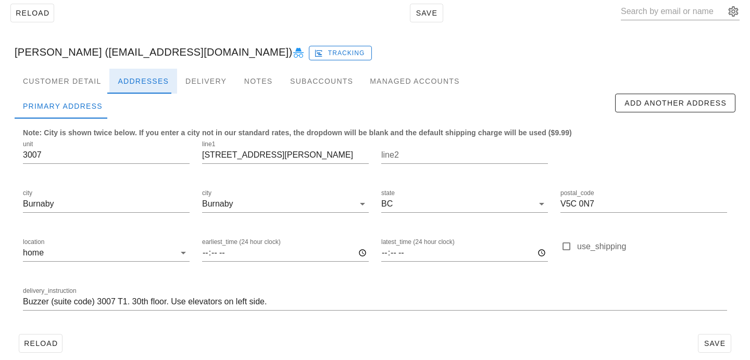
scroll to position [69, 0]
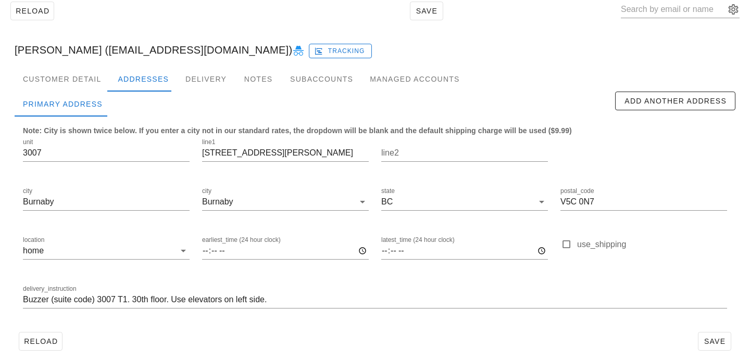
scroll to position [69, 0]
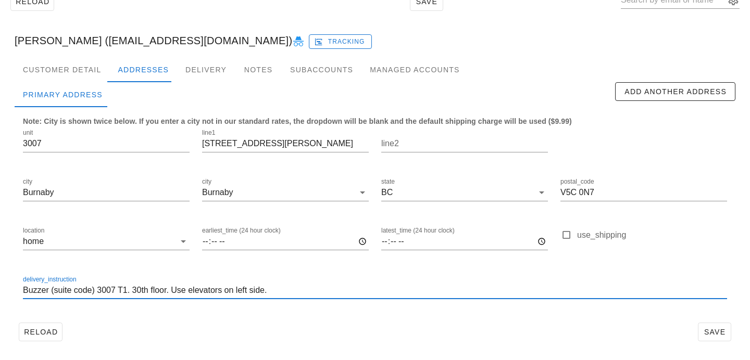
click at [23, 290] on input "Buzzer (suite code) 3007 T1. 30th floor. Use elevators on left side." at bounding box center [375, 290] width 704 height 17
type input "Unit 3007. Buzzer (suite code) 3007 T1. 30th floor. Use elevators on left side."
click at [714, 325] on button "Save" at bounding box center [714, 332] width 33 height 19
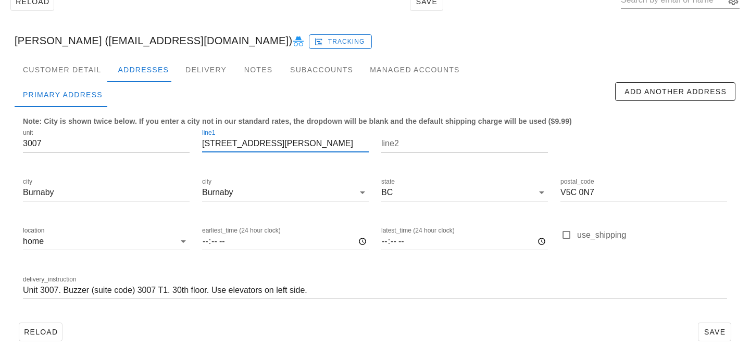
drag, startPoint x: 297, startPoint y: 144, endPoint x: 171, endPoint y: 101, distance: 133.7
click at [171, 102] on div "Primary Address Add Another Address Note: City is shown twice below. If you ent…" at bounding box center [375, 200] width 721 height 236
type input "[PERSON_NAME] ([EMAIL_ADDRESS][DOMAIN_NAME])"
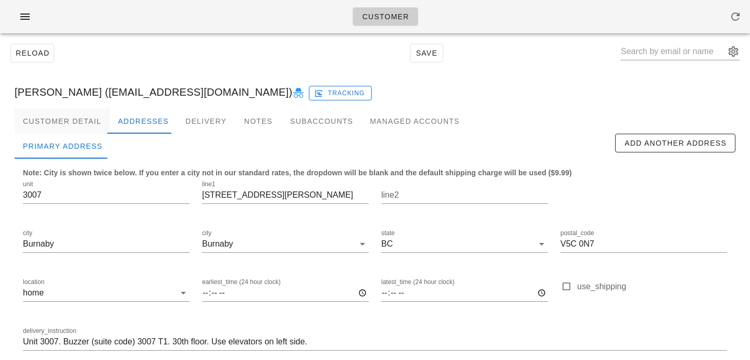
scroll to position [13, 0]
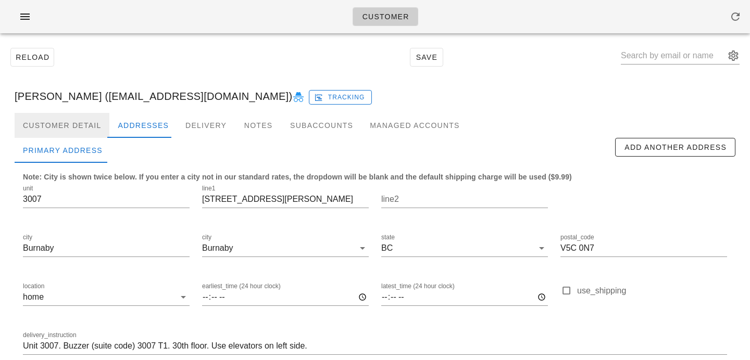
click at [80, 128] on div "Customer Detail" at bounding box center [62, 125] width 95 height 25
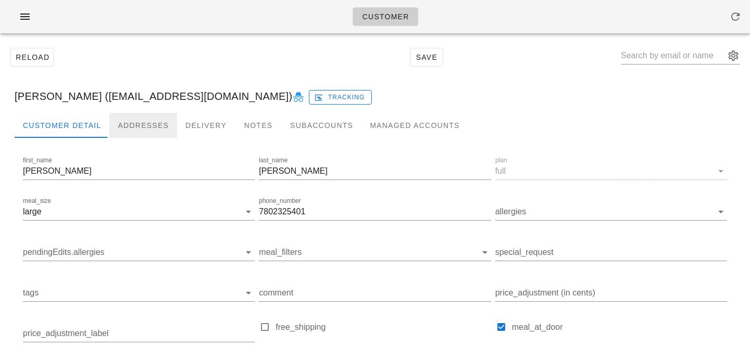
click at [142, 119] on div "Addresses" at bounding box center [143, 125] width 68 height 25
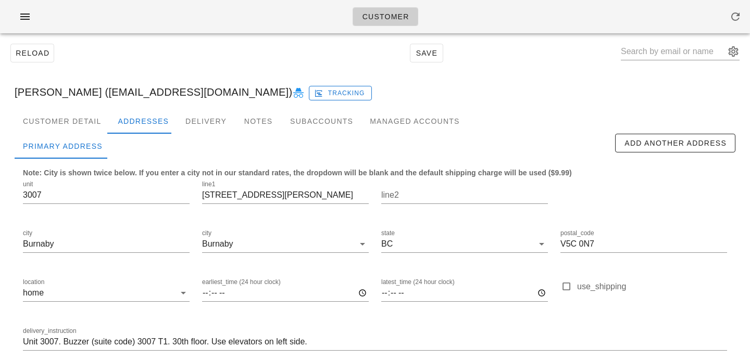
scroll to position [7, 0]
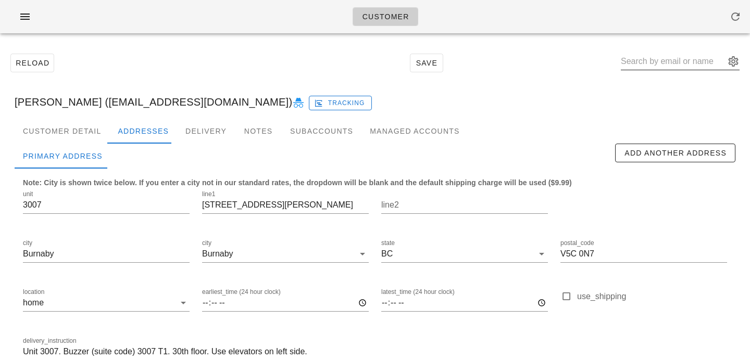
click at [670, 54] on input "text" at bounding box center [673, 61] width 104 height 17
paste input "roneel.prasad08@gmail.com"
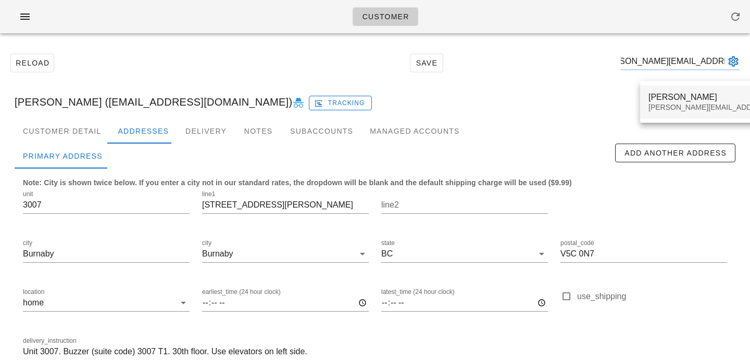
type input "roneel.prasad08@gmail.com"
click at [666, 102] on div "Roneel Prasad" at bounding box center [739, 97] width 183 height 10
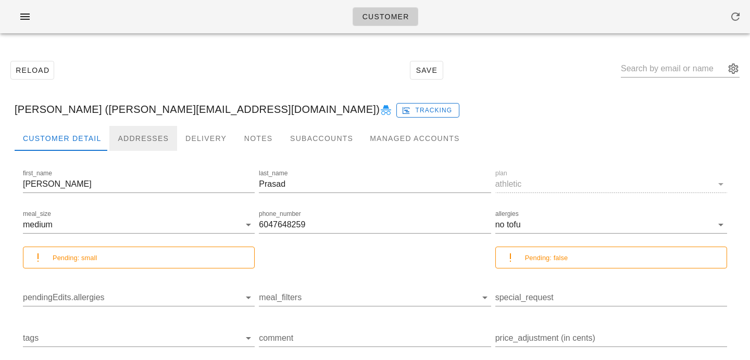
click at [134, 139] on div "Addresses" at bounding box center [143, 138] width 68 height 25
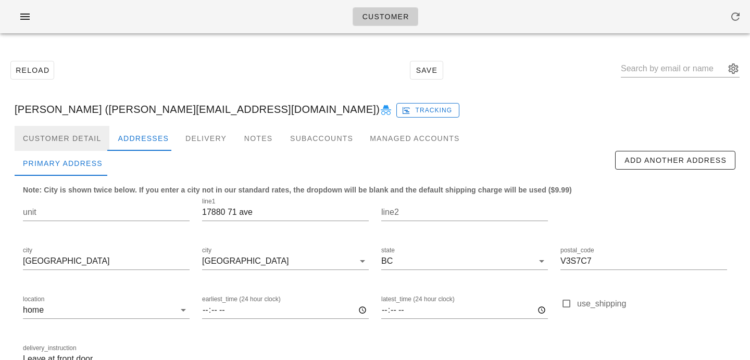
click at [83, 131] on div "Customer Detail" at bounding box center [62, 138] width 95 height 25
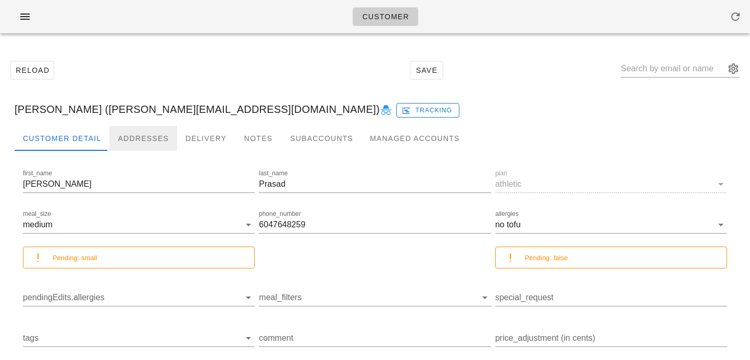
click at [133, 142] on div "Addresses" at bounding box center [143, 138] width 68 height 25
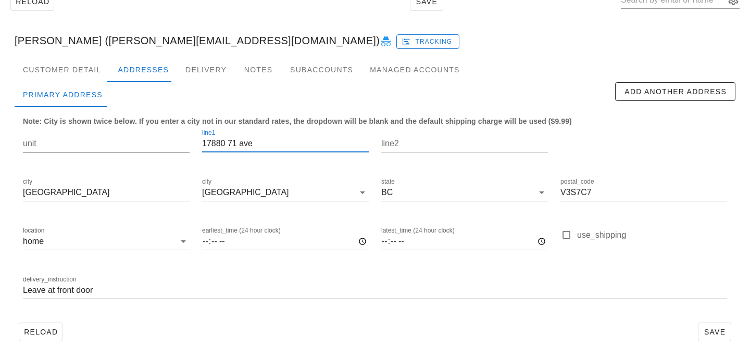
drag, startPoint x: 261, startPoint y: 145, endPoint x: 165, endPoint y: 139, distance: 96.6
click at [166, 140] on div "unit line1 17880 71 ave line2 city Surrey city Surrey state BC postal_code V3S7…" at bounding box center [375, 219] width 716 height 196
click at [244, 142] on input "17880 71 ave" at bounding box center [285, 143] width 167 height 17
type input "17880 71 Ave"
click at [708, 328] on span "Save" at bounding box center [714, 332] width 24 height 8
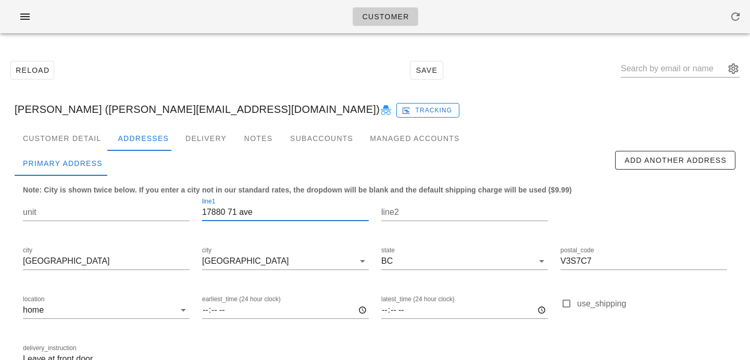
click at [245, 212] on input "17880 71 ave" at bounding box center [285, 212] width 167 height 17
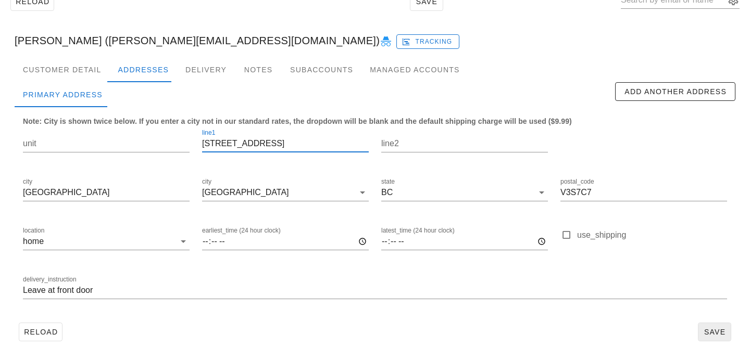
type input "[STREET_ADDRESS]"
click at [719, 334] on span "Save" at bounding box center [714, 332] width 24 height 8
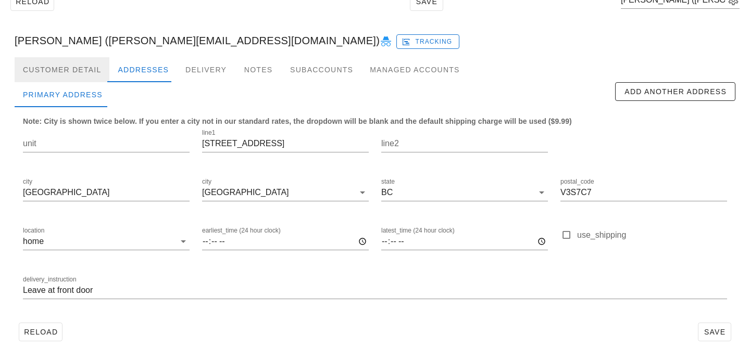
click at [55, 65] on div "Customer Detail" at bounding box center [62, 69] width 95 height 25
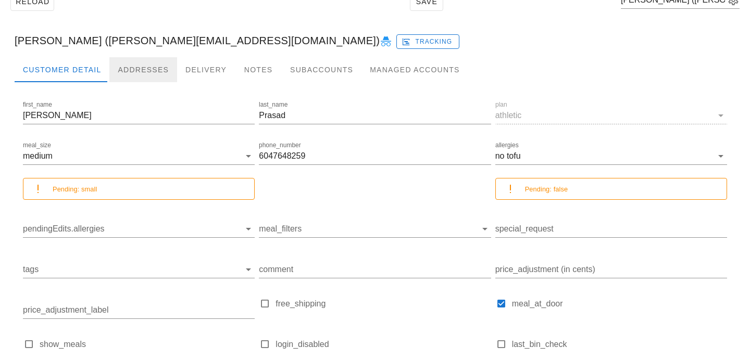
click at [145, 70] on div "Addresses" at bounding box center [143, 69] width 68 height 25
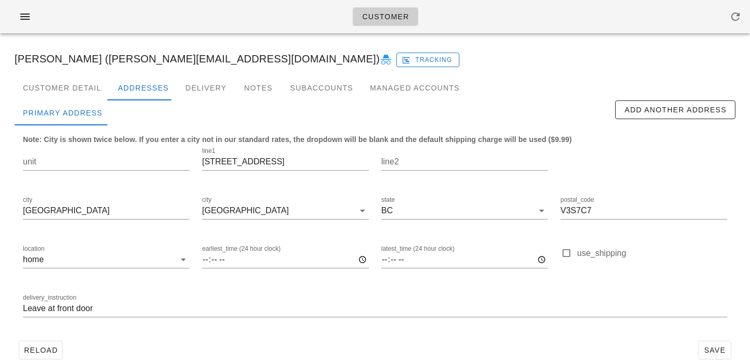
scroll to position [38, 0]
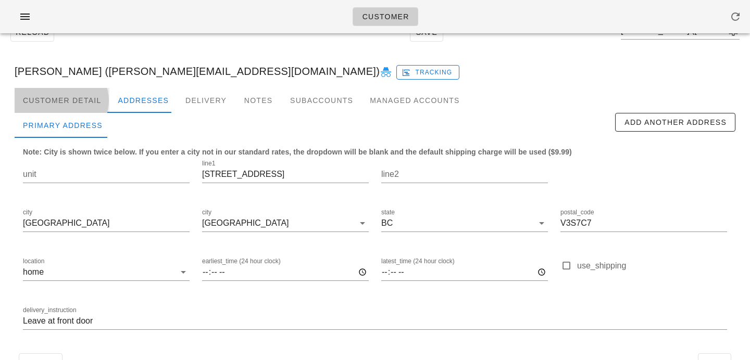
click at [100, 104] on div "Customer Detail" at bounding box center [62, 100] width 95 height 25
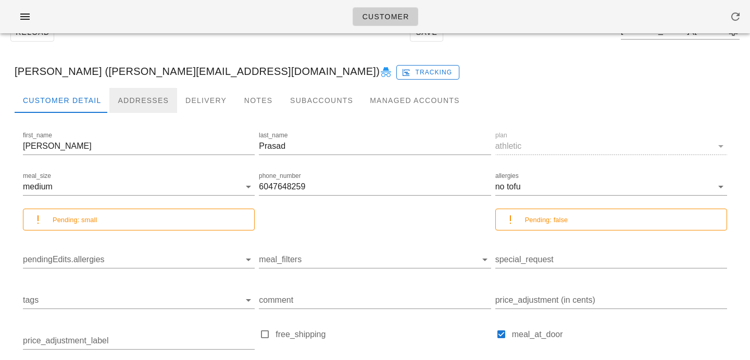
click at [142, 105] on div "Addresses" at bounding box center [143, 100] width 68 height 25
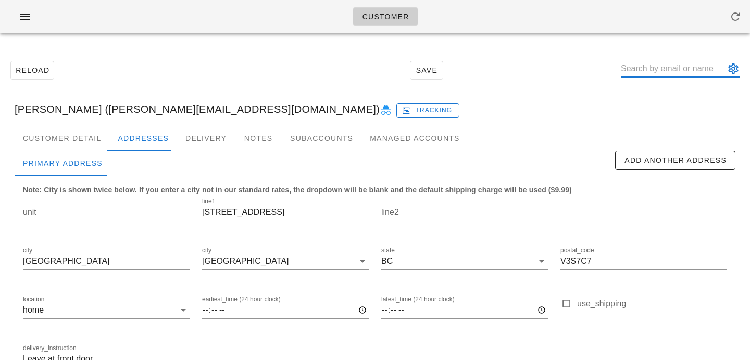
click at [656, 71] on input "text" at bounding box center [673, 68] width 104 height 17
paste input "jeanyoon10@gmail.com"
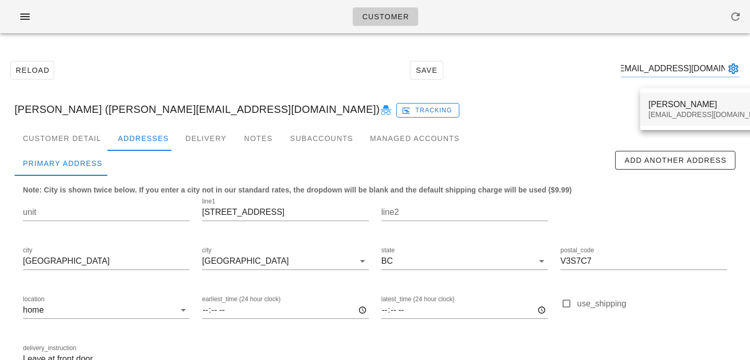
type input "jeanyoon10@gmail.com"
click at [676, 116] on div "jeanyoon10@gmail.com" at bounding box center [709, 114] width 123 height 9
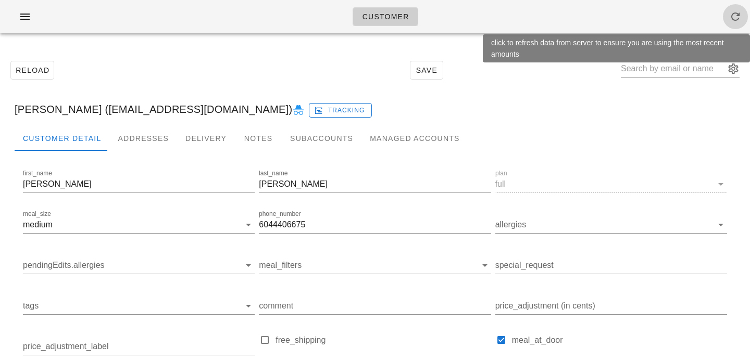
click at [746, 20] on span "button" at bounding box center [735, 16] width 25 height 12
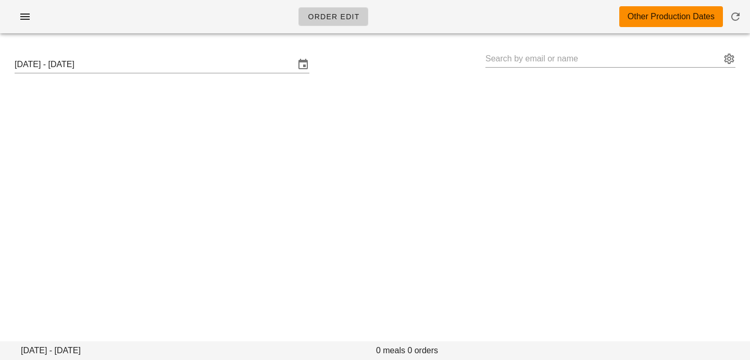
type input "[PERSON_NAME] ([EMAIL_ADDRESS][DOMAIN_NAME])"
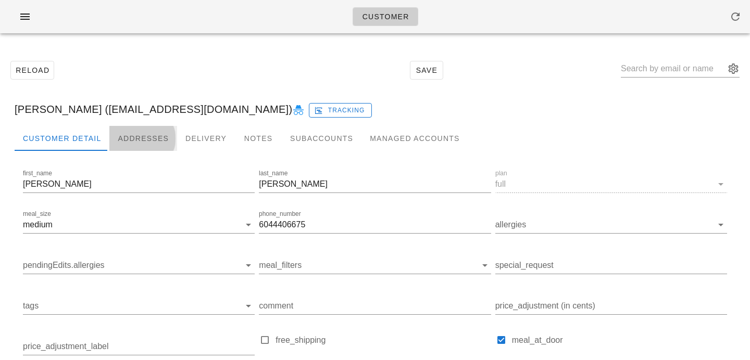
click at [138, 126] on div "Addresses" at bounding box center [143, 138] width 68 height 25
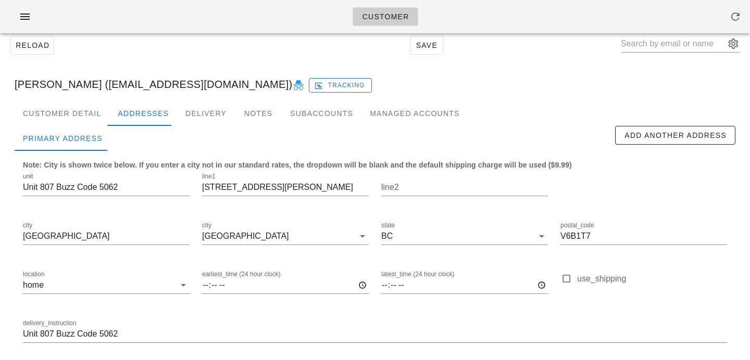
scroll to position [61, 0]
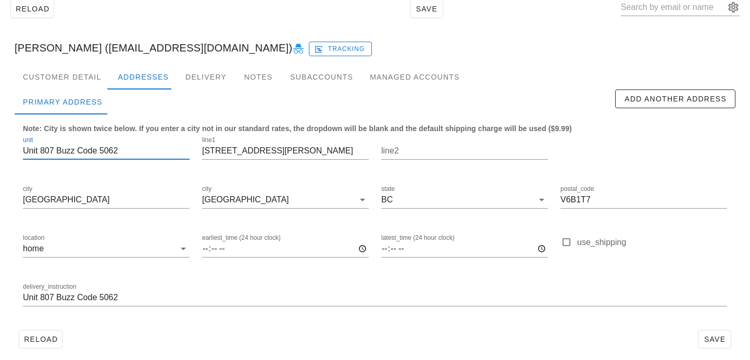
drag, startPoint x: 40, startPoint y: 149, endPoint x: 0, endPoint y: 142, distance: 40.8
click at [0, 143] on div "Reload Save [PERSON_NAME] ([EMAIL_ADDRESS][DOMAIN_NAME]) Tracking Customer Deta…" at bounding box center [375, 173] width 750 height 387
drag, startPoint x: 36, startPoint y: 152, endPoint x: 147, endPoint y: 157, distance: 111.0
click at [147, 157] on input "807 Buzz Code 5062" at bounding box center [106, 151] width 167 height 17
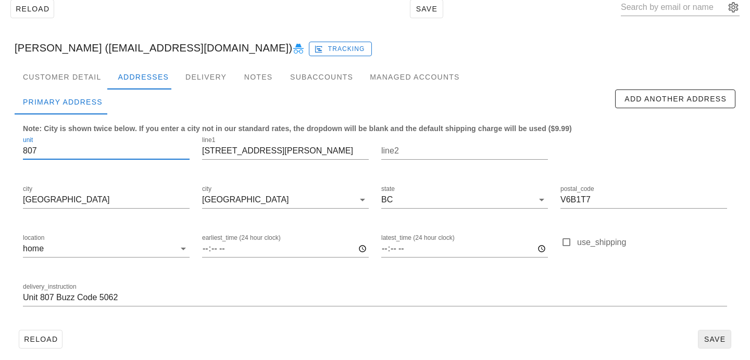
type input "807"
click at [715, 338] on span "Save" at bounding box center [714, 339] width 24 height 8
type input "[PERSON_NAME] ([EMAIL_ADDRESS][DOMAIN_NAME])"
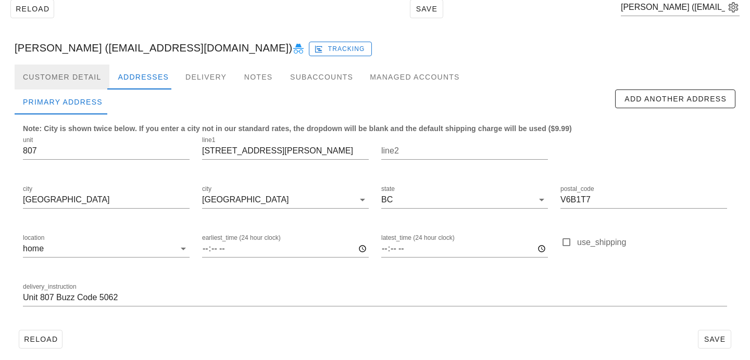
click at [64, 74] on div "Customer Detail" at bounding box center [62, 77] width 95 height 25
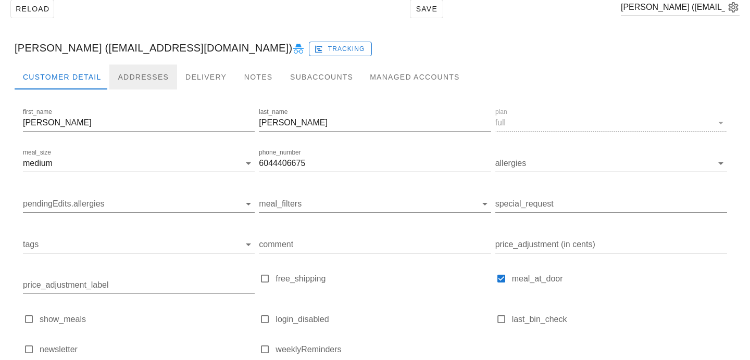
click at [135, 77] on div "Addresses" at bounding box center [143, 77] width 68 height 25
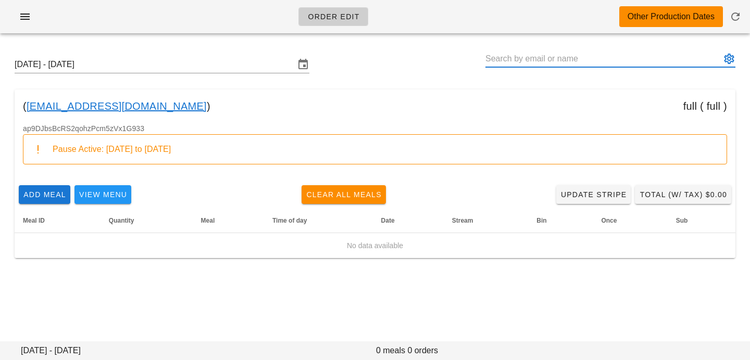
click at [677, 63] on input "text" at bounding box center [602, 59] width 235 height 17
paste input "[PERSON_NAME][EMAIL_ADDRESS][PERSON_NAME][DOMAIN_NAME]"
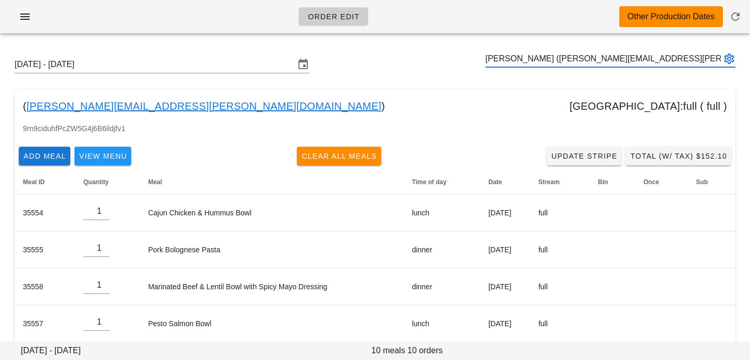
type input "[PERSON_NAME] ([PERSON_NAME][EMAIL_ADDRESS][PERSON_NAME][DOMAIN_NAME])"
click at [611, 62] on input "text" at bounding box center [602, 59] width 235 height 17
paste input "egkeast@gmail.com"
type input "Evan Keast (egkeast@gmail.com)"
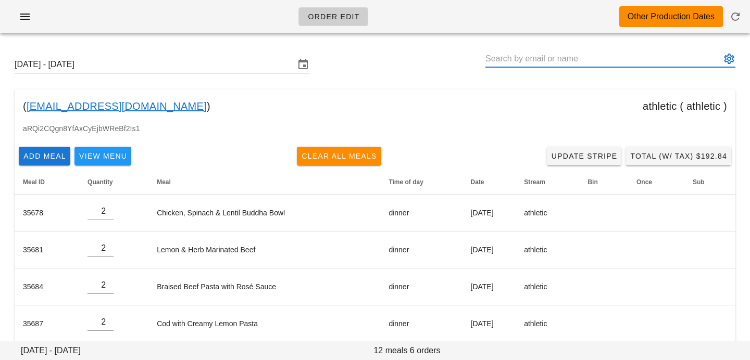
click at [628, 66] on div at bounding box center [610, 59] width 250 height 17
click at [628, 61] on input "text" at bounding box center [602, 59] width 235 height 17
type input "x"
paste input "helenshiyanglu@outlook.com"
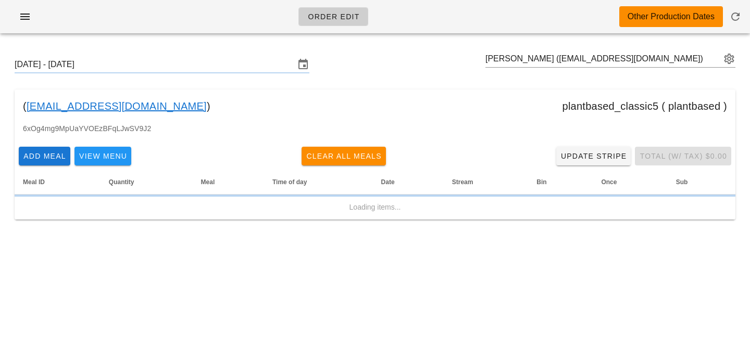
type input "Shiyang Lu (helenshiyanglu@outlook.com)"
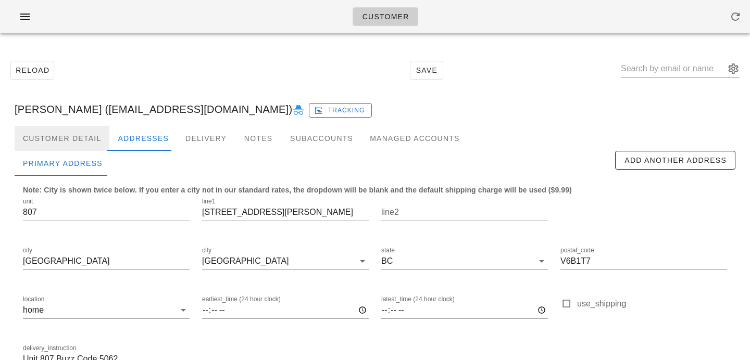
click at [48, 145] on div "Customer Detail" at bounding box center [62, 138] width 95 height 25
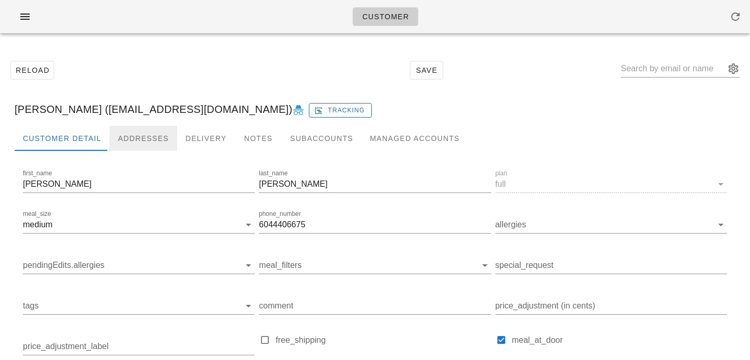
click at [144, 143] on div "Addresses" at bounding box center [143, 138] width 68 height 25
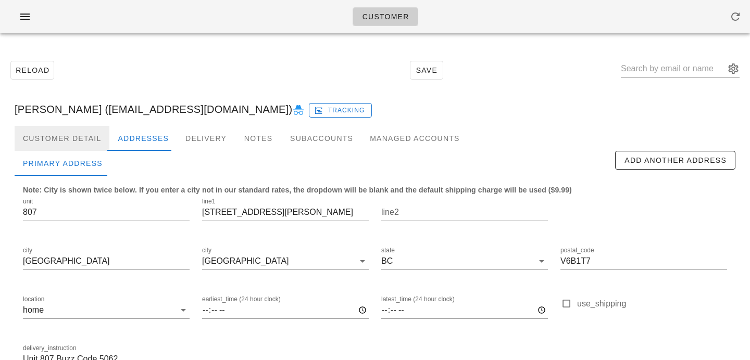
click at [84, 139] on div "Customer Detail" at bounding box center [62, 138] width 95 height 25
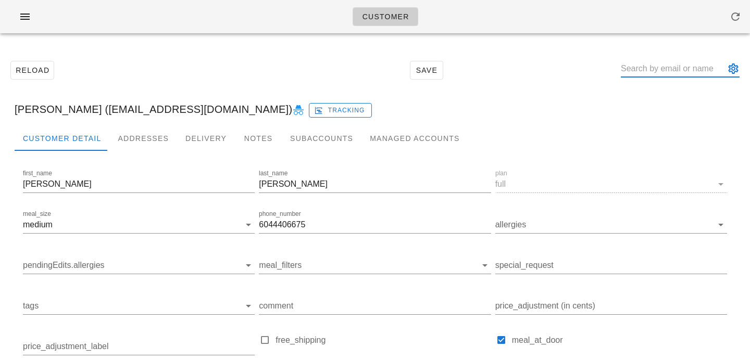
click at [690, 72] on input "text" at bounding box center [673, 68] width 104 height 17
paste input "[PERSON_NAME][EMAIL_ADDRESS][PERSON_NAME][DOMAIN_NAME]"
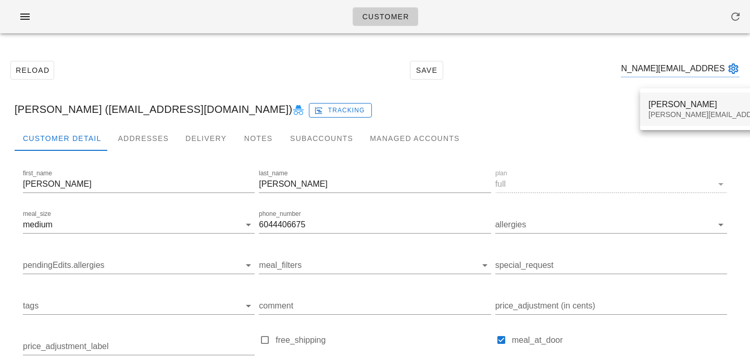
type input "[PERSON_NAME][EMAIL_ADDRESS][PERSON_NAME][DOMAIN_NAME]"
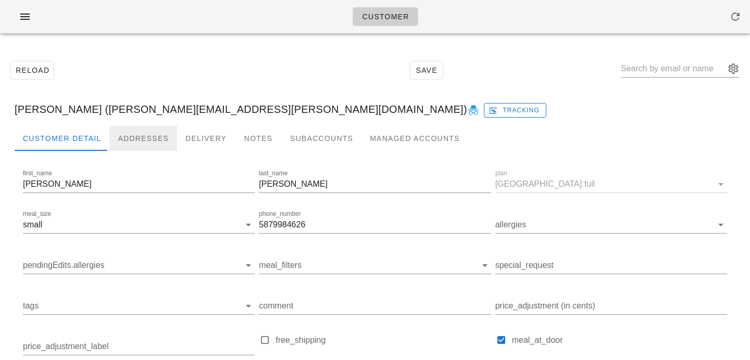
click at [157, 140] on div "Addresses" at bounding box center [143, 138] width 68 height 25
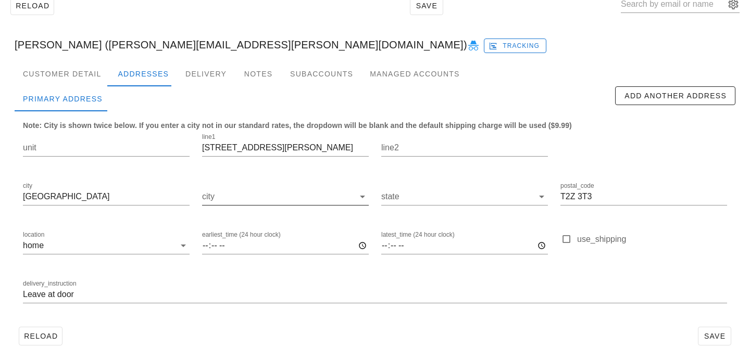
scroll to position [69, 0]
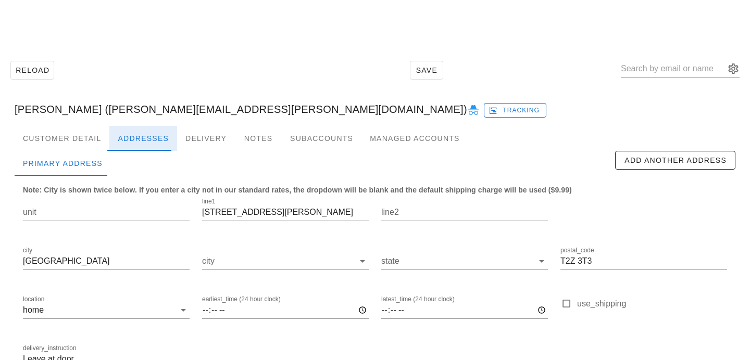
scroll to position [69, 0]
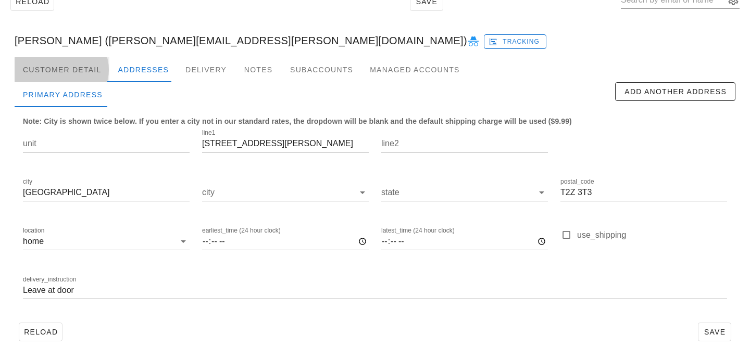
click at [79, 73] on div "Customer Detail" at bounding box center [62, 69] width 95 height 25
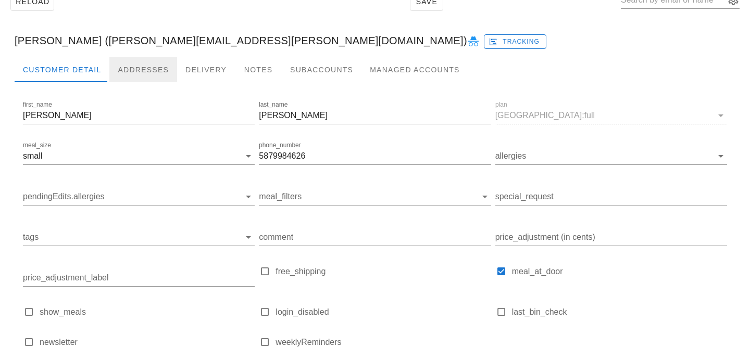
click at [164, 71] on div "Addresses" at bounding box center [143, 69] width 68 height 25
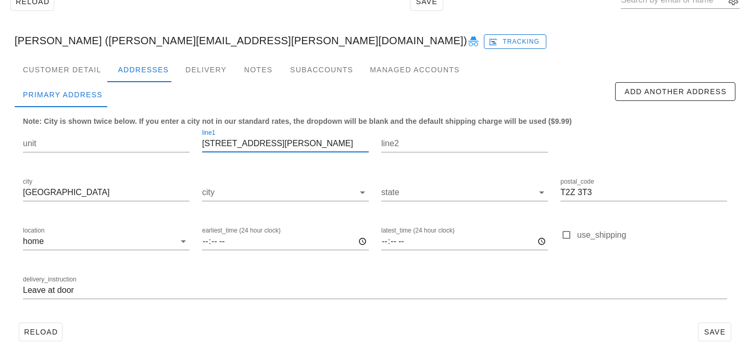
drag, startPoint x: 300, startPoint y: 143, endPoint x: 151, endPoint y: 121, distance: 150.5
click at [152, 121] on div "unit line1 74 Douglas Glen Cir SE line2 city Calgary city state postal_code T2Z…" at bounding box center [375, 219] width 716 height 196
click at [97, 72] on div "Customer Detail" at bounding box center [62, 69] width 95 height 25
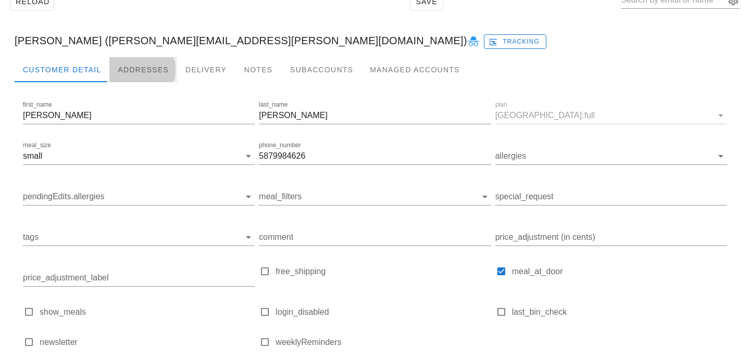
click at [143, 73] on div "Addresses" at bounding box center [143, 69] width 68 height 25
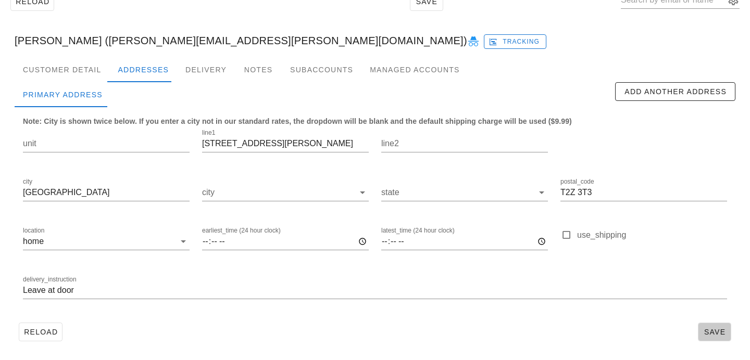
click at [715, 337] on button "Save" at bounding box center [714, 332] width 33 height 19
click at [96, 65] on div "Customer Detail" at bounding box center [62, 69] width 95 height 25
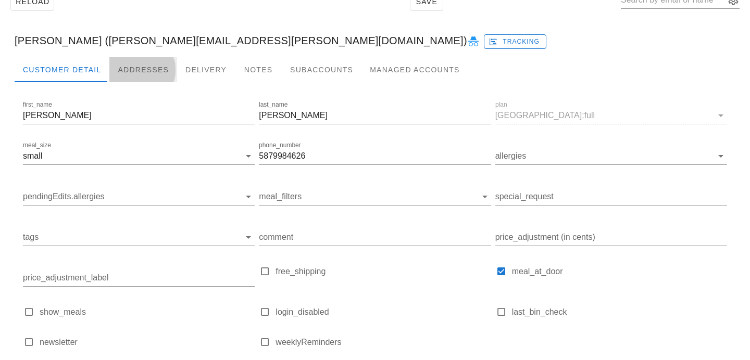
click at [136, 65] on div "Addresses" at bounding box center [143, 69] width 68 height 25
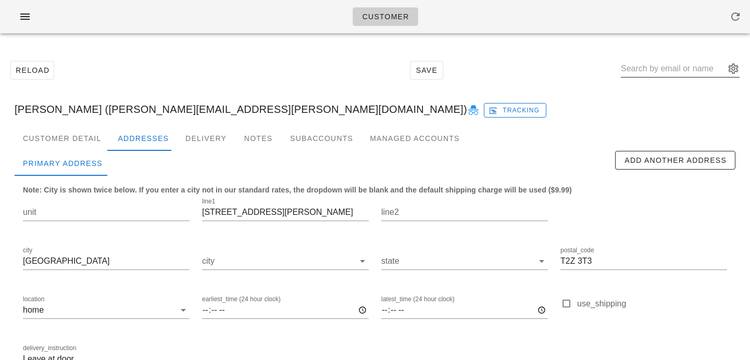
click at [675, 70] on input "text" at bounding box center [673, 68] width 104 height 17
paste input "egkeast@gmail.com"
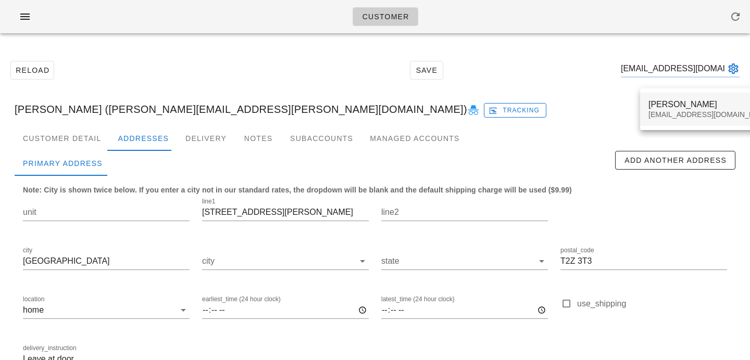
type input "egkeast@gmail.com"
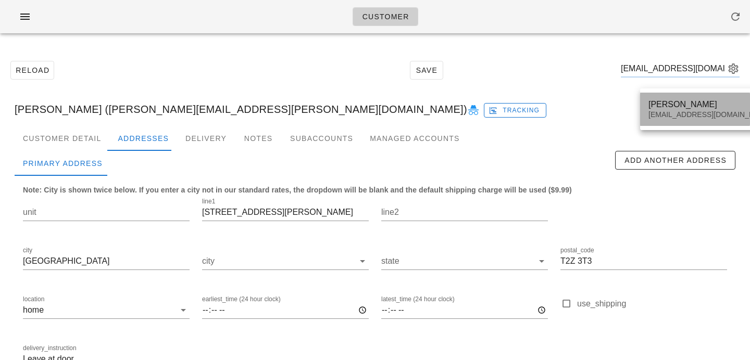
click at [667, 109] on div "Evan Keast egkeast@gmail.com" at bounding box center [709, 109] width 123 height 32
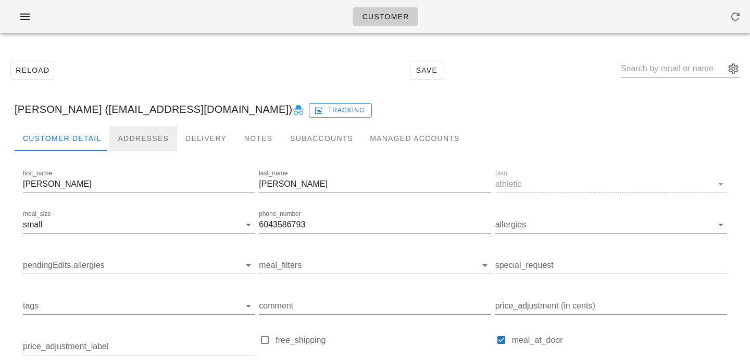
click at [129, 138] on div "Addresses" at bounding box center [143, 138] width 68 height 25
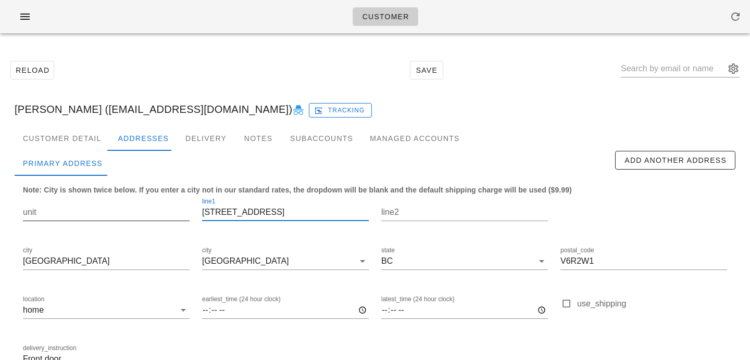
drag, startPoint x: 289, startPoint y: 214, endPoint x: 138, endPoint y: 198, distance: 151.9
click at [138, 198] on div "unit line1 3468 West 14th Avenue line2 city Vancouver city Vancouver state BC p…" at bounding box center [375, 288] width 716 height 196
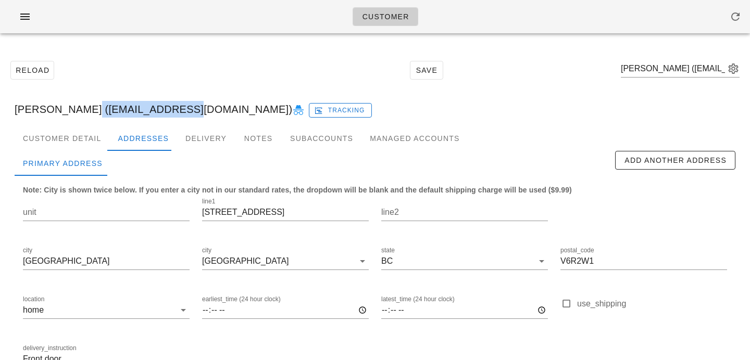
drag, startPoint x: 77, startPoint y: 110, endPoint x: 168, endPoint y: 112, distance: 91.2
click at [168, 112] on div "Evan Keast (egkeast@gmail.com) Tracking" at bounding box center [374, 109] width 737 height 33
copy div "egkeast@gmail.com"
click at [70, 138] on div "Customer Detail" at bounding box center [62, 138] width 95 height 25
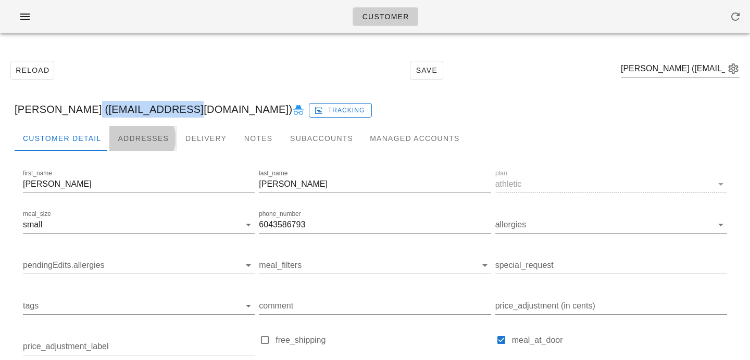
click at [132, 137] on div "Addresses" at bounding box center [143, 138] width 68 height 25
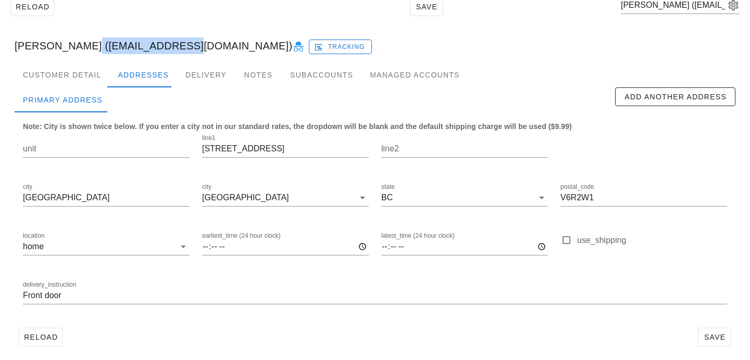
scroll to position [69, 0]
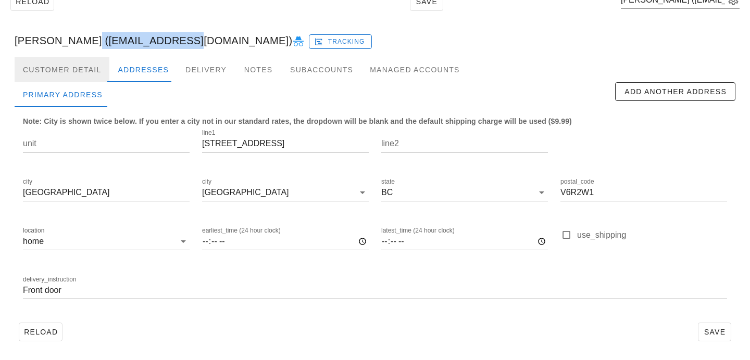
click at [77, 70] on div "Customer Detail" at bounding box center [62, 69] width 95 height 25
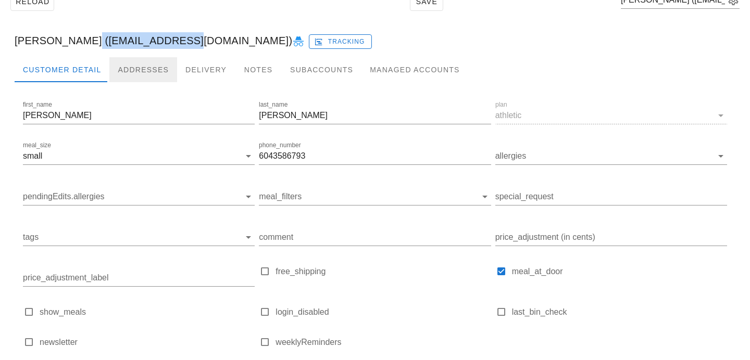
click at [137, 78] on div "Addresses" at bounding box center [143, 69] width 68 height 25
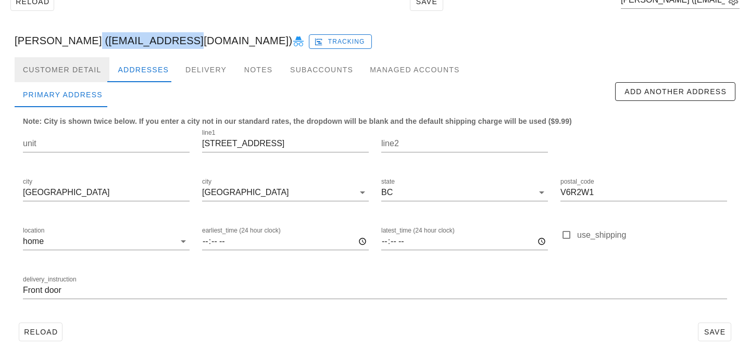
click at [72, 64] on div "Customer Detail" at bounding box center [62, 69] width 95 height 25
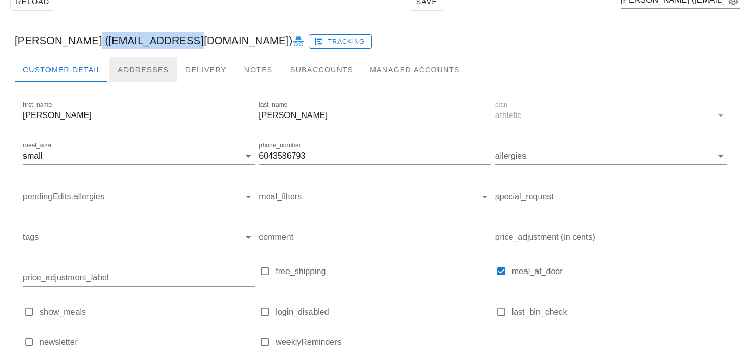
click at [143, 69] on div "Addresses" at bounding box center [143, 69] width 68 height 25
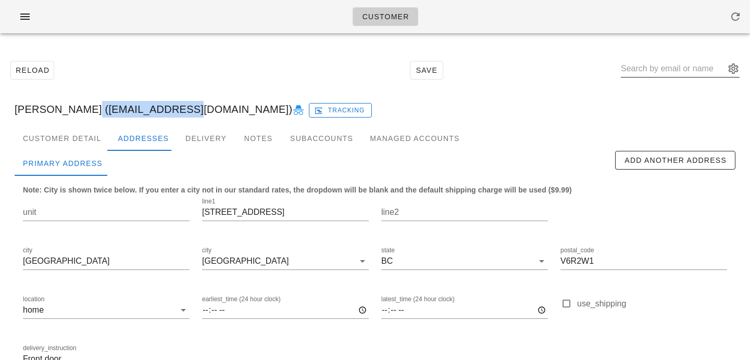
click at [680, 76] on input "text" at bounding box center [673, 68] width 104 height 17
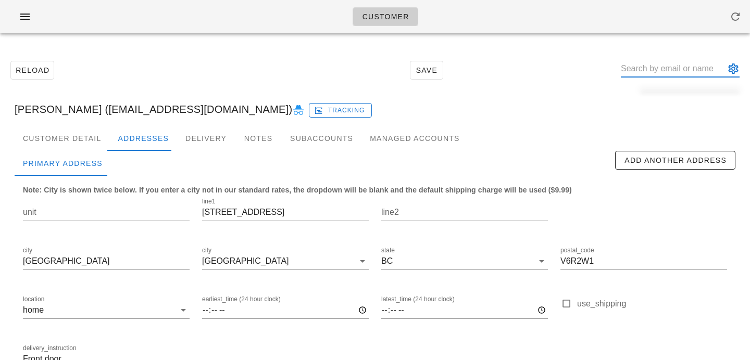
paste input "helenshiyanglu@outlook.com"
type input "helenshiyanglu@outlook.com"
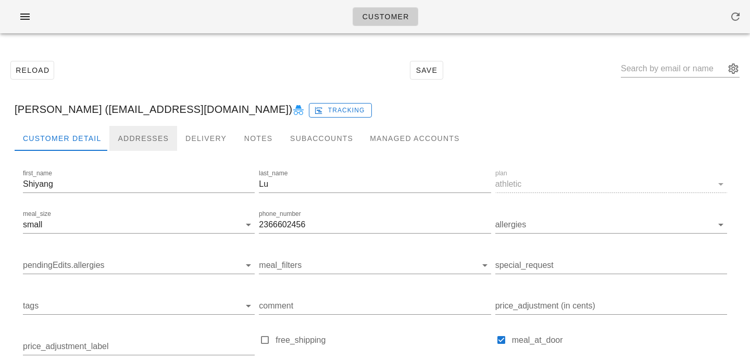
click at [137, 149] on div "Addresses" at bounding box center [143, 138] width 68 height 25
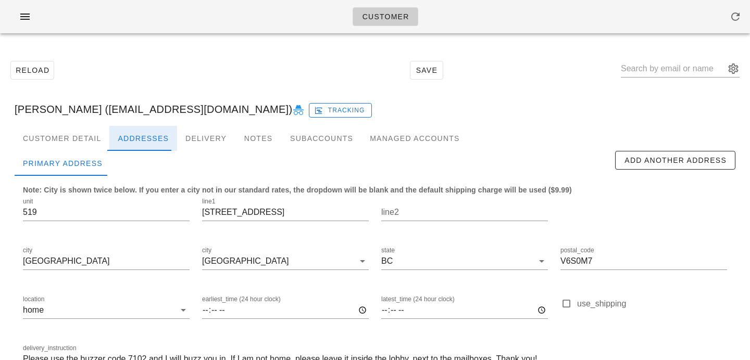
scroll to position [69, 0]
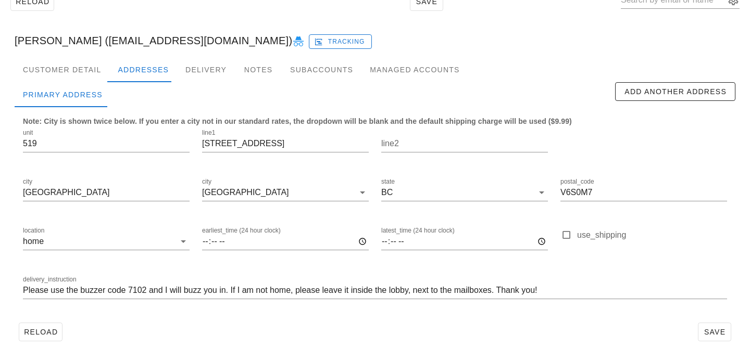
click at [22, 288] on div "delivery_instruction Please use the buzzer code 7102 and I will buzz you in. If…" at bounding box center [375, 292] width 716 height 49
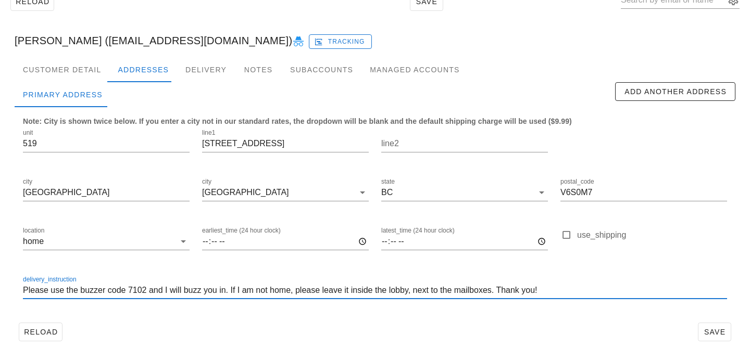
click at [23, 289] on input "Please use the buzzer code 7102 and I will buzz you in. If I am not home, pleas…" at bounding box center [375, 290] width 704 height 17
type input "Unit 519. Please use the buzzer code 7102 and I will buzz you in. If I am not h…"
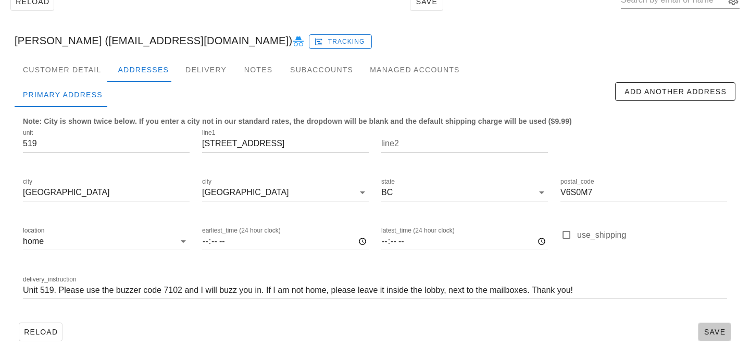
click at [724, 330] on span "Save" at bounding box center [714, 332] width 24 height 8
click at [67, 81] on div "Customer Detail" at bounding box center [62, 69] width 95 height 25
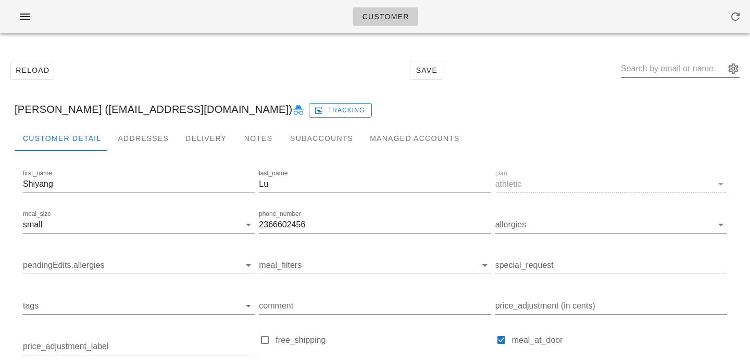
click at [700, 73] on input "text" at bounding box center [673, 68] width 104 height 17
paste input "[EMAIL_ADDRESS][DOMAIN_NAME]"
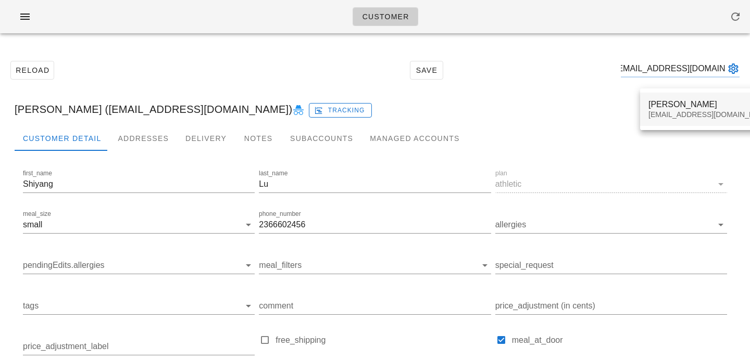
type input "[EMAIL_ADDRESS][DOMAIN_NAME]"
click at [675, 115] on div "[EMAIL_ADDRESS][DOMAIN_NAME]" at bounding box center [709, 114] width 123 height 9
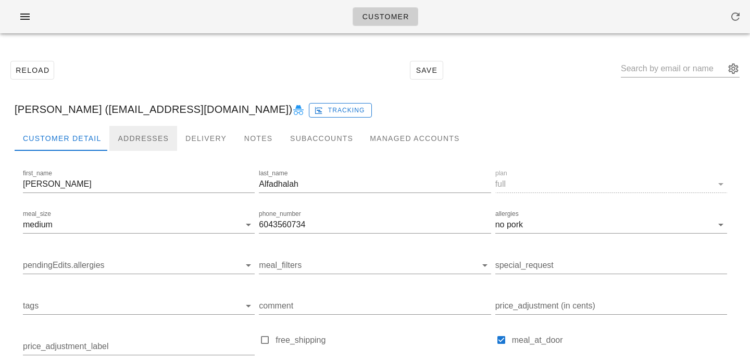
click at [159, 131] on div "Addresses" at bounding box center [143, 138] width 68 height 25
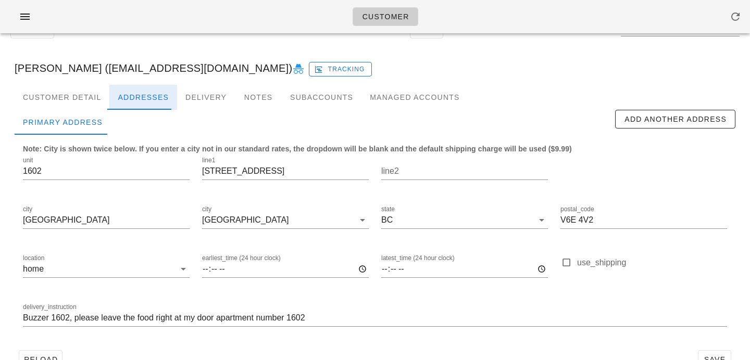
scroll to position [69, 0]
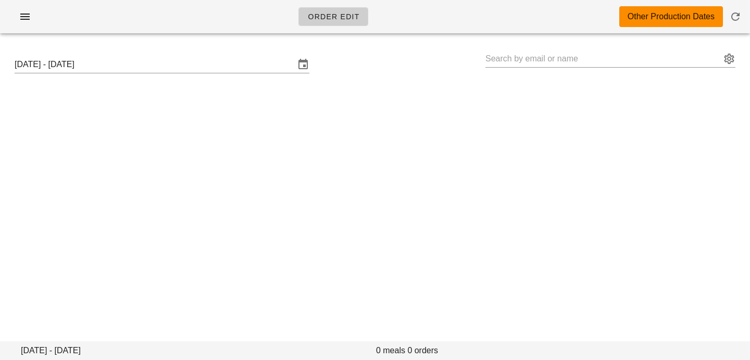
type input "[PERSON_NAME] ([EMAIL_ADDRESS][DOMAIN_NAME])"
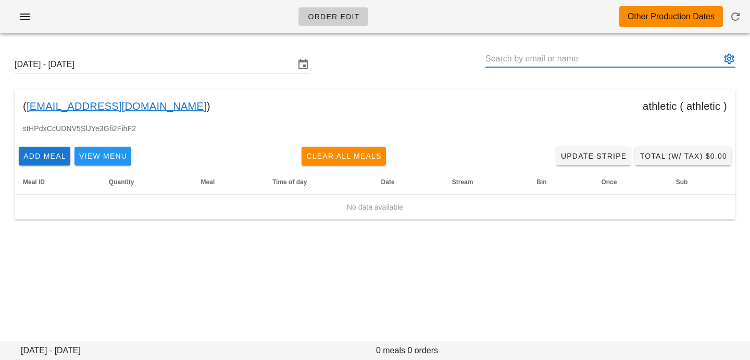
click at [526, 64] on input "text" at bounding box center [602, 59] width 235 height 17
paste input "[EMAIL_ADDRESS][DOMAIN_NAME]"
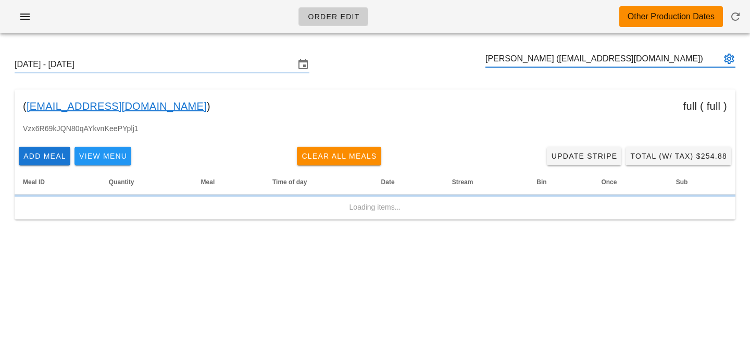
type input "[PERSON_NAME] ([EMAIL_ADDRESS][DOMAIN_NAME])"
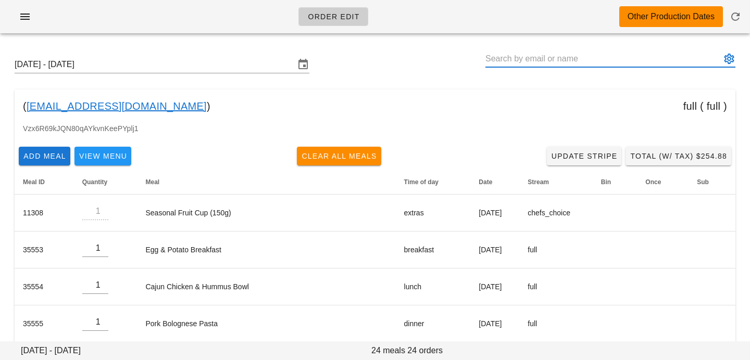
paste input "daria.arian@yahoo.com"
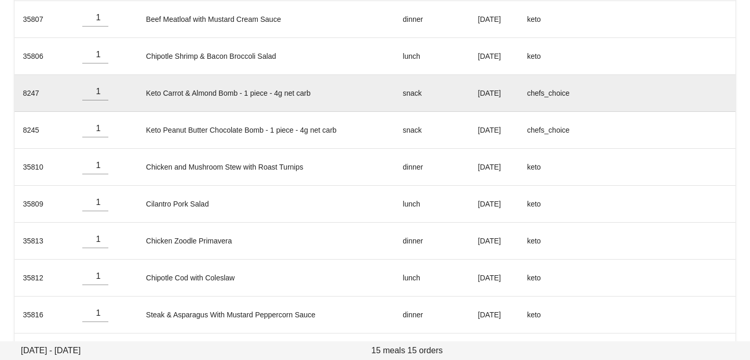
scroll to position [420, 0]
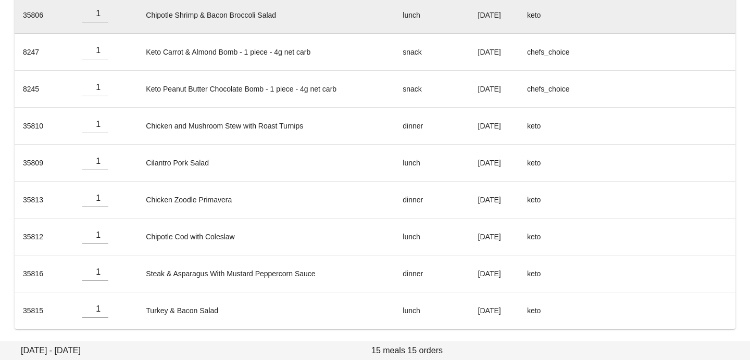
type input "[PERSON_NAME] ([PERSON_NAME][EMAIL_ADDRESS][DOMAIN_NAME])"
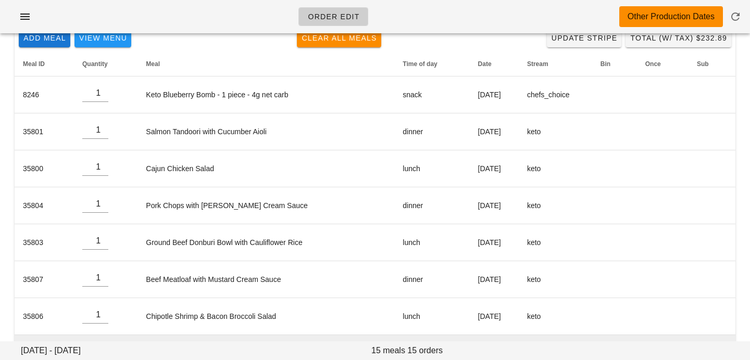
scroll to position [0, 0]
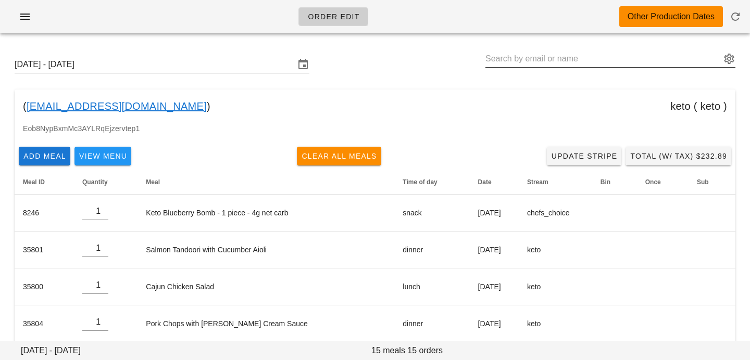
click at [595, 54] on input "text" at bounding box center [602, 59] width 235 height 17
paste input "pamil_malhi@hotmail.com"
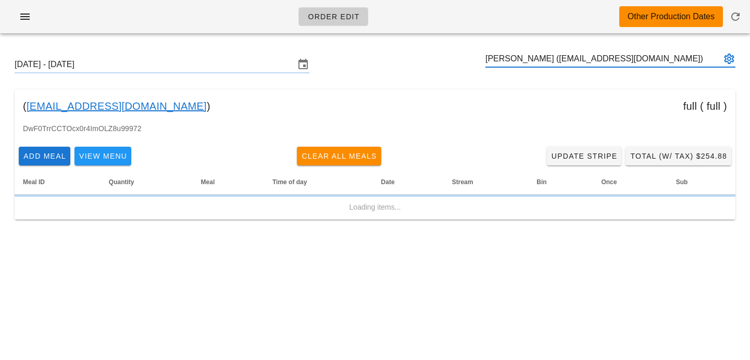
type input "Pamil Mattu (pamil_malhi@hotmail.com)"
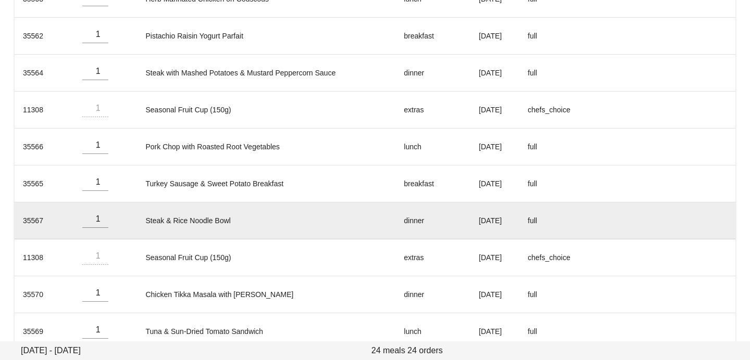
scroll to position [752, 0]
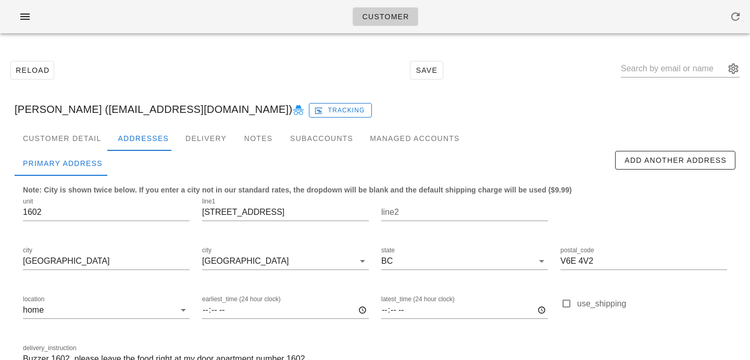
scroll to position [69, 0]
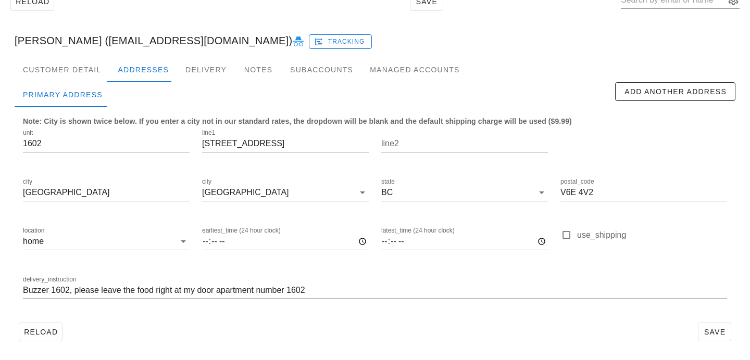
click at [24, 290] on input "Buzzer 1602, please leave the food right at my door apartment number 1602" at bounding box center [375, 290] width 704 height 17
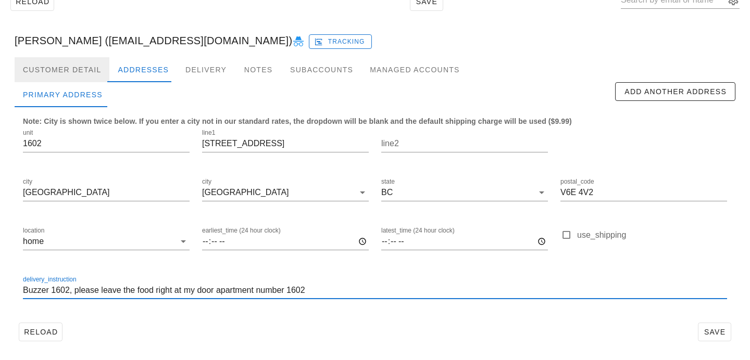
click at [86, 60] on div "Customer Detail" at bounding box center [62, 69] width 95 height 25
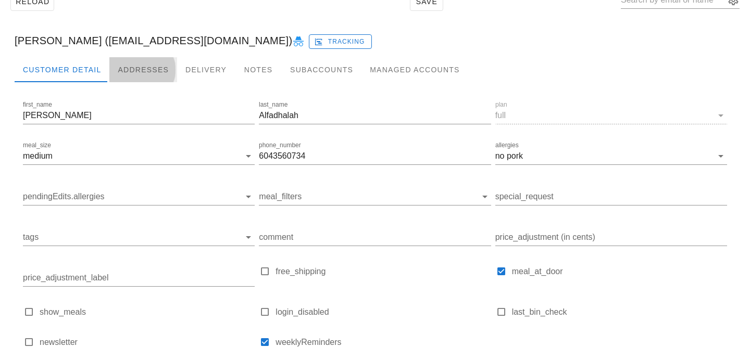
click at [138, 66] on div "Addresses" at bounding box center [143, 69] width 68 height 25
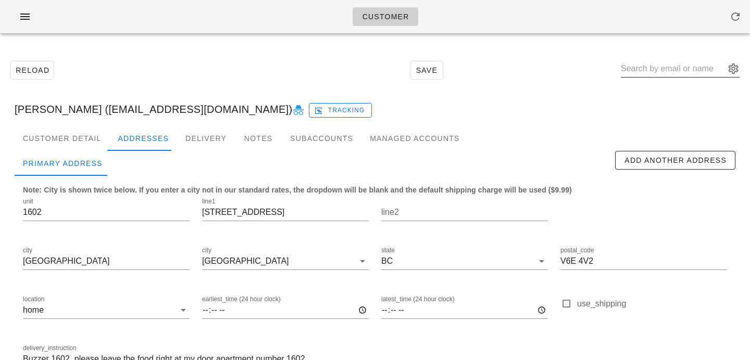
click at [706, 64] on input "text" at bounding box center [673, 68] width 104 height 17
paste input "daria.arian@yahoo.com"
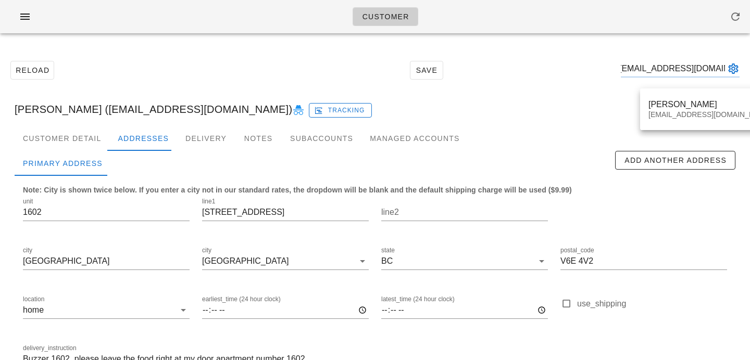
type input "daria.arian@yahoo.com"
click at [680, 91] on div "Daria Arian daria.arian@yahoo.com" at bounding box center [710, 110] width 140 height 42
click at [674, 97] on div "Daria Arian daria.arian@yahoo.com" at bounding box center [709, 109] width 123 height 32
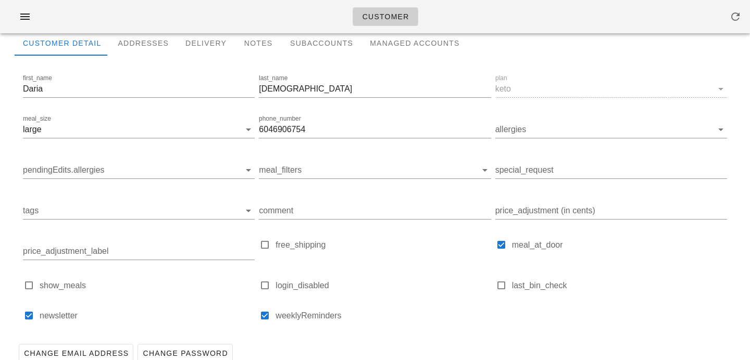
scroll to position [64, 0]
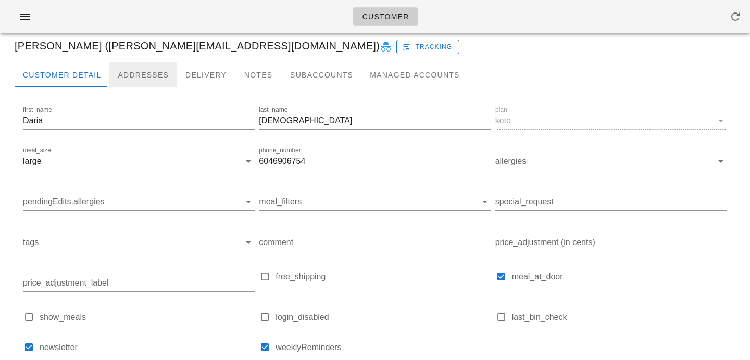
click at [142, 81] on div "Addresses" at bounding box center [143, 74] width 68 height 25
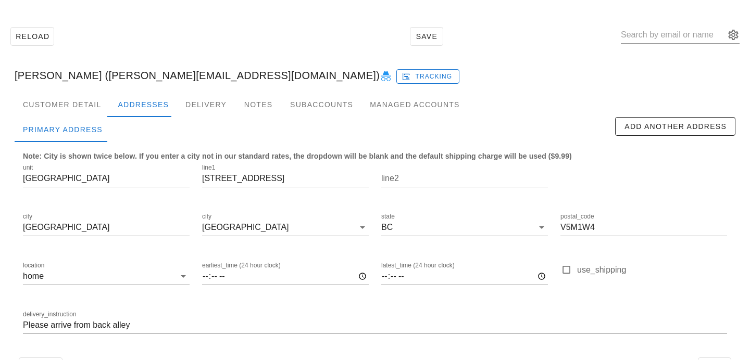
scroll to position [69, 0]
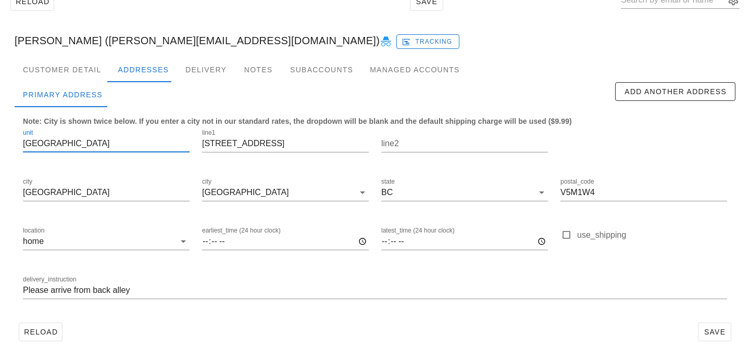
drag, startPoint x: 96, startPoint y: 143, endPoint x: 0, endPoint y: 120, distance: 99.0
click at [0, 123] on div "Reload Save [PERSON_NAME] ([PERSON_NAME][EMAIL_ADDRESS][DOMAIN_NAME]) Tracking …" at bounding box center [375, 166] width 750 height 387
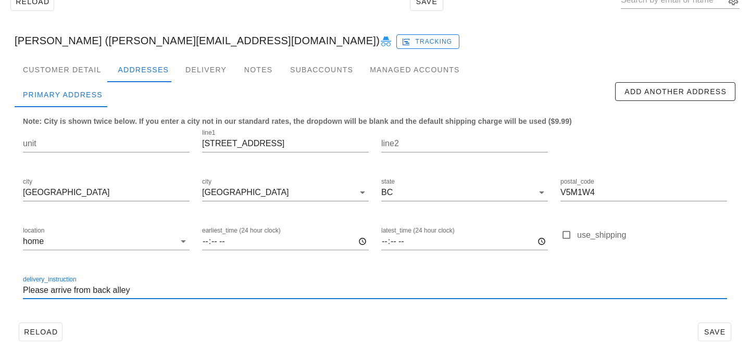
click at [23, 292] on input "Please arrive from back alley" at bounding box center [375, 290] width 704 height 17
paste input "[GEOGRAPHIC_DATA]"
type input "[GEOGRAPHIC_DATA]. Please arrive from back alley"
click at [722, 331] on span "Save" at bounding box center [714, 332] width 24 height 8
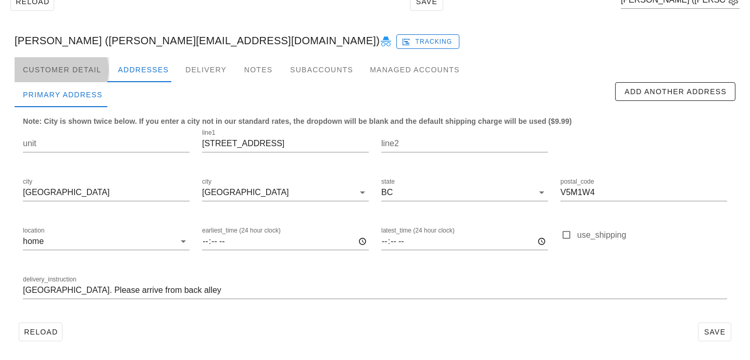
click at [86, 70] on div "Customer Detail" at bounding box center [62, 69] width 95 height 25
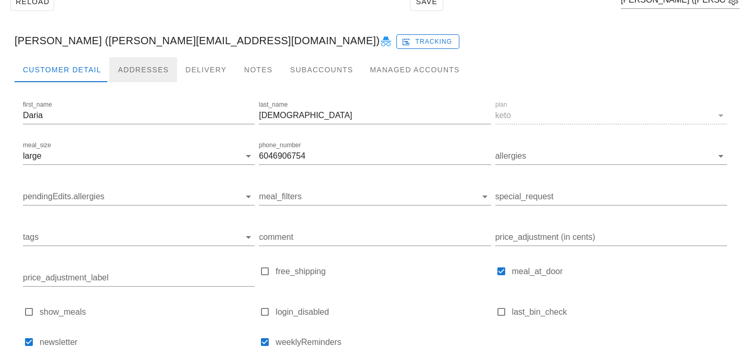
click at [134, 66] on div "Addresses" at bounding box center [143, 69] width 68 height 25
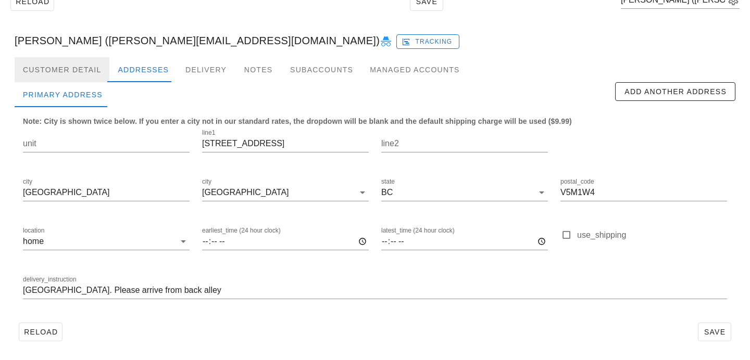
click at [84, 63] on div "Customer Detail" at bounding box center [62, 69] width 95 height 25
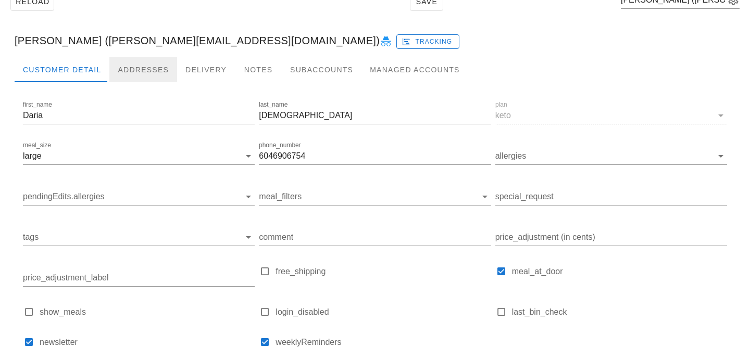
click at [128, 70] on div "Addresses" at bounding box center [143, 69] width 68 height 25
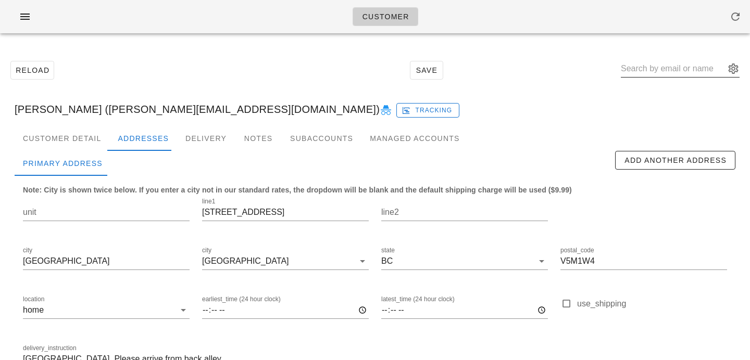
click at [650, 71] on input "text" at bounding box center [673, 68] width 104 height 17
paste input "pamil_malhi@hotmail.com"
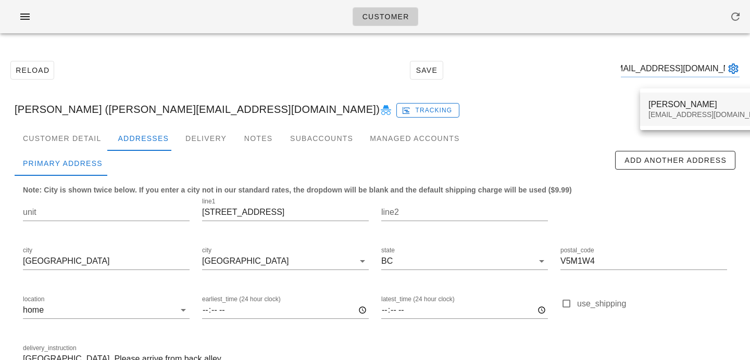
type input "pamil_malhi@hotmail.com"
click at [650, 114] on div "pamil_malhi@hotmail.com" at bounding box center [709, 114] width 123 height 9
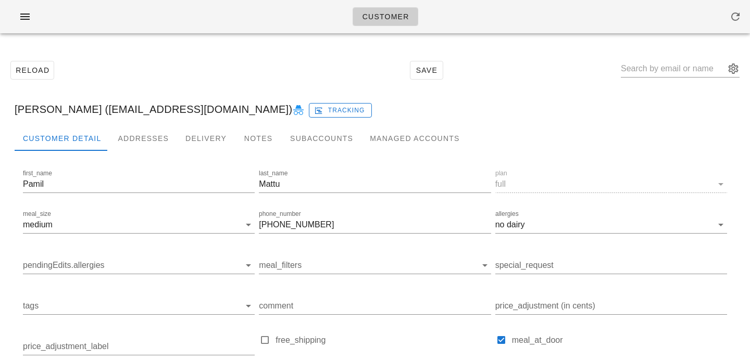
click at [209, 61] on div "Reload Save" at bounding box center [374, 70] width 737 height 45
click at [168, 121] on div "Pamil Mattu (pamil_malhi@hotmail.com) Tracking" at bounding box center [374, 109] width 737 height 33
click at [161, 133] on div "Addresses" at bounding box center [143, 138] width 68 height 25
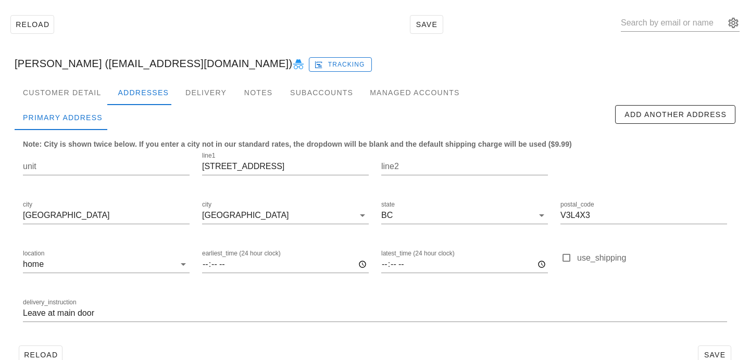
scroll to position [69, 0]
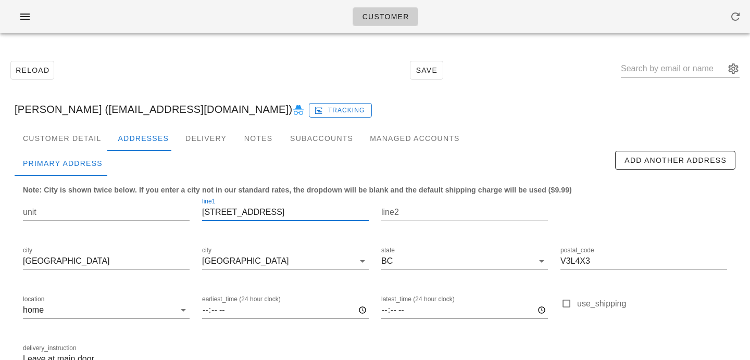
drag, startPoint x: 275, startPoint y: 211, endPoint x: 145, endPoint y: 199, distance: 130.2
click at [145, 199] on div "unit line1 311 Nootka Street line2 city New Westminster city New Westminster st…" at bounding box center [375, 288] width 716 height 196
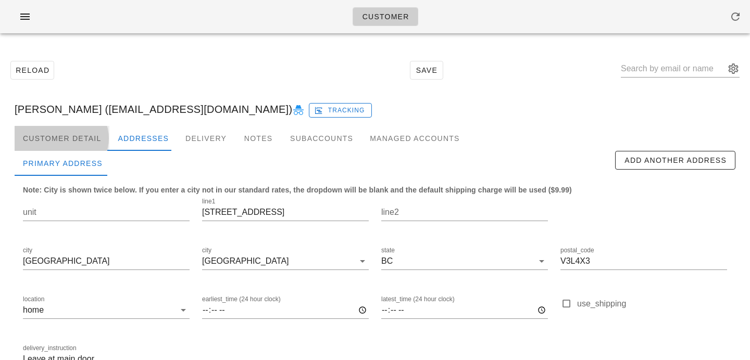
click at [47, 134] on div "Customer Detail" at bounding box center [62, 138] width 95 height 25
